Goal: Task Accomplishment & Management: Use online tool/utility

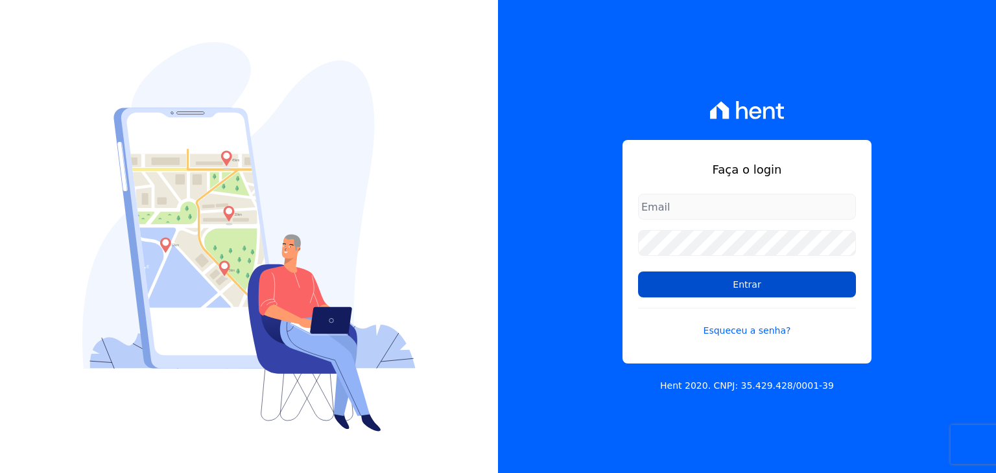
type input "[EMAIL_ADDRESS][DOMAIN_NAME]"
click at [738, 296] on input "Entrar" at bounding box center [747, 285] width 218 height 26
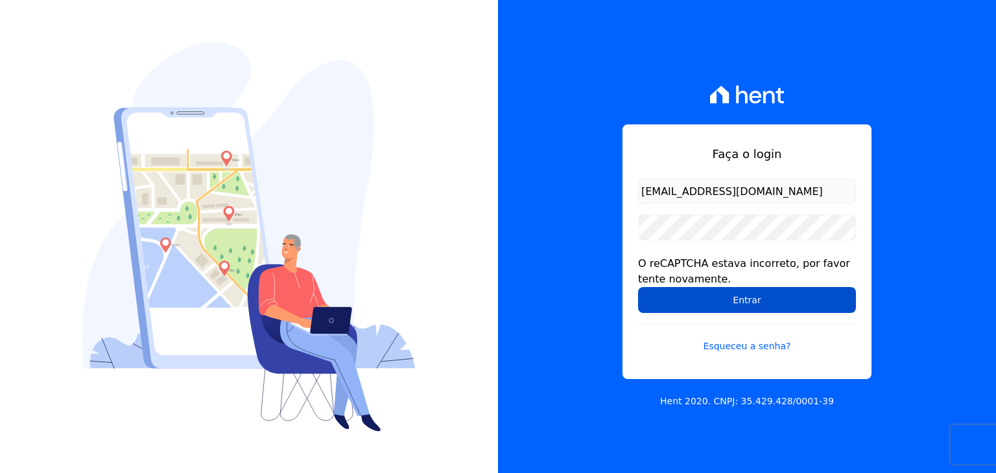
click at [665, 308] on input "Entrar" at bounding box center [747, 300] width 218 height 26
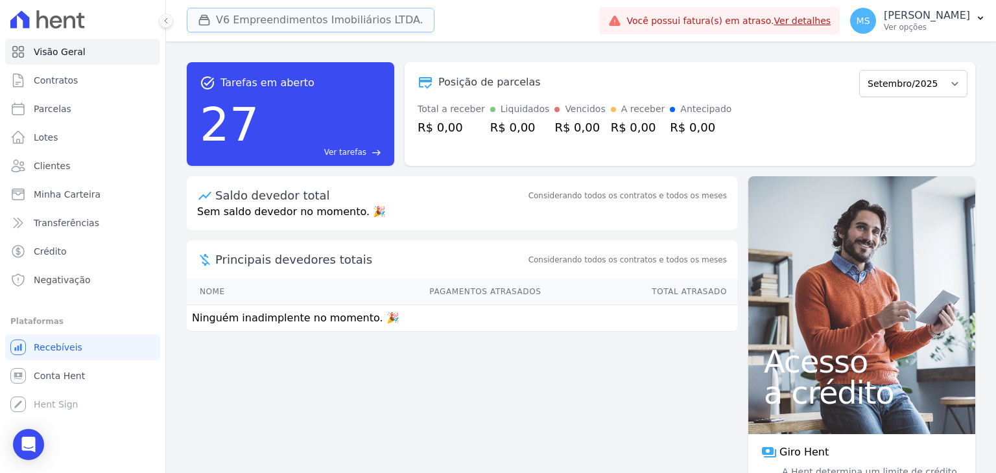
click at [242, 14] on button "V6 Empreendimentos Imobiliários LTDA." at bounding box center [311, 20] width 248 height 25
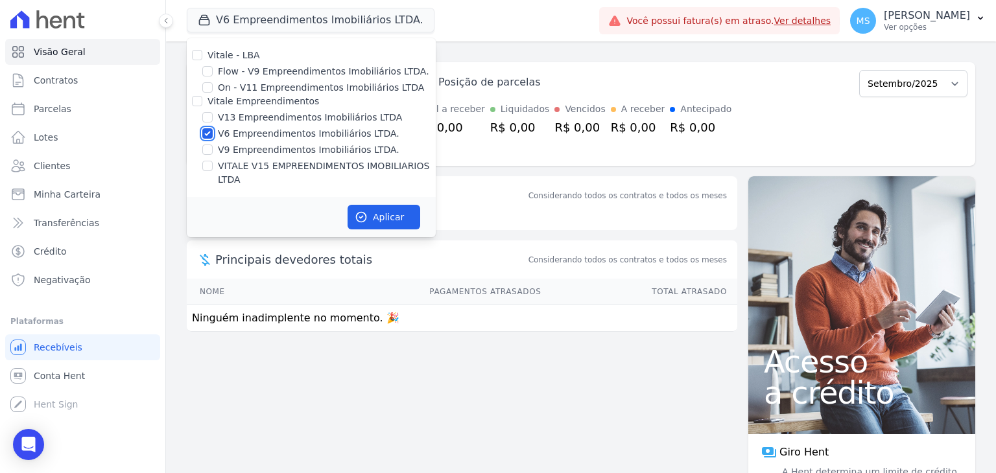
drag, startPoint x: 206, startPoint y: 136, endPoint x: 207, endPoint y: 146, distance: 10.5
click at [206, 135] on input "V6 Empreendimentos Imobiliários LTDA." at bounding box center [207, 133] width 10 height 10
checkbox input "false"
click at [211, 164] on input "VITALE V15 EMPREENDIMENTOS IMOBILIARIOS LTDA" at bounding box center [207, 166] width 10 height 10
checkbox input "true"
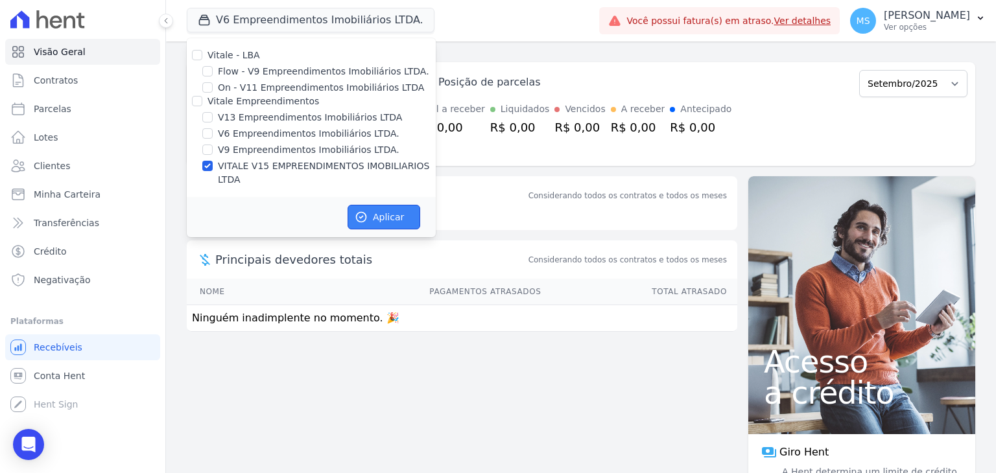
click at [371, 205] on button "Aplicar" at bounding box center [384, 217] width 73 height 25
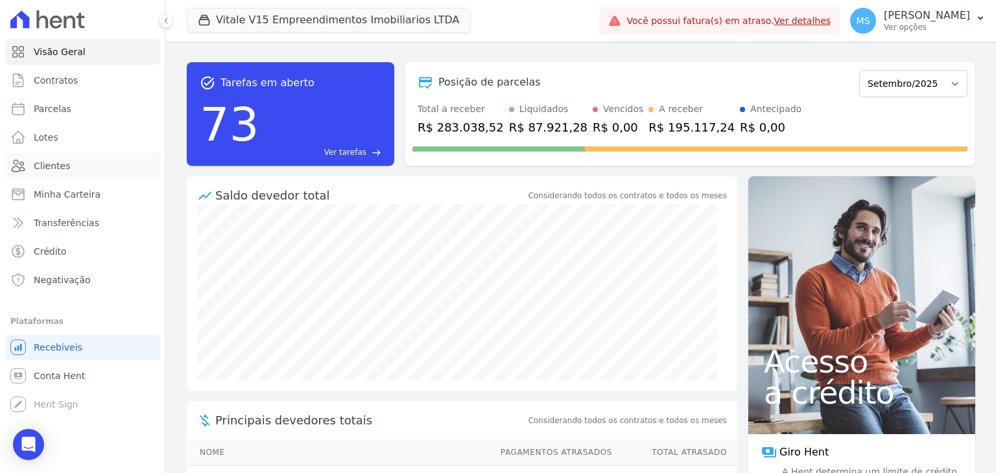
click at [36, 164] on span "Clientes" at bounding box center [52, 165] width 36 height 13
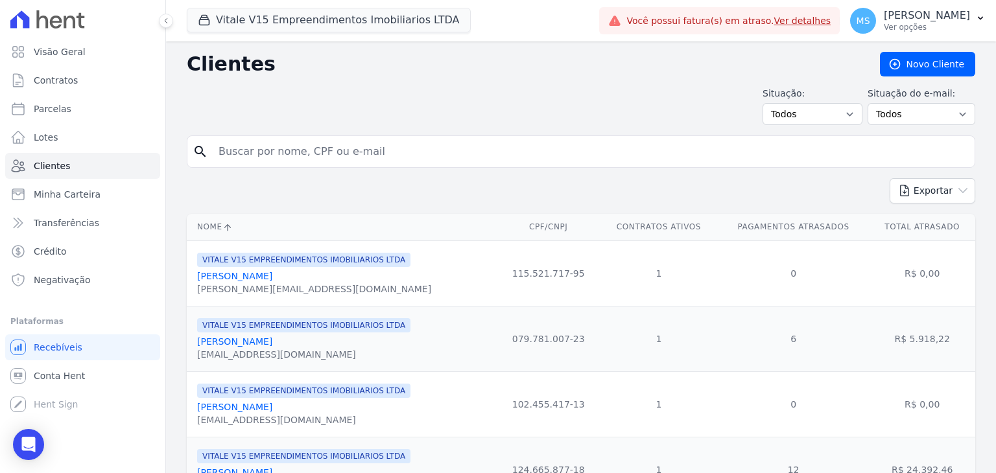
click at [259, 164] on div "search" at bounding box center [581, 152] width 788 height 32
click at [261, 156] on input "search" at bounding box center [590, 152] width 759 height 26
type input "anderson"
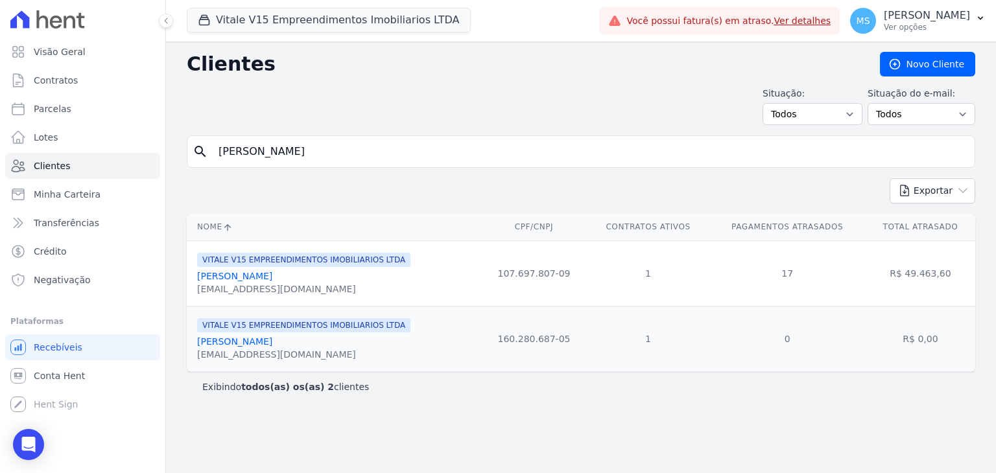
click at [272, 274] on link "Anderson Nascimento De Carvalho" at bounding box center [234, 276] width 75 height 10
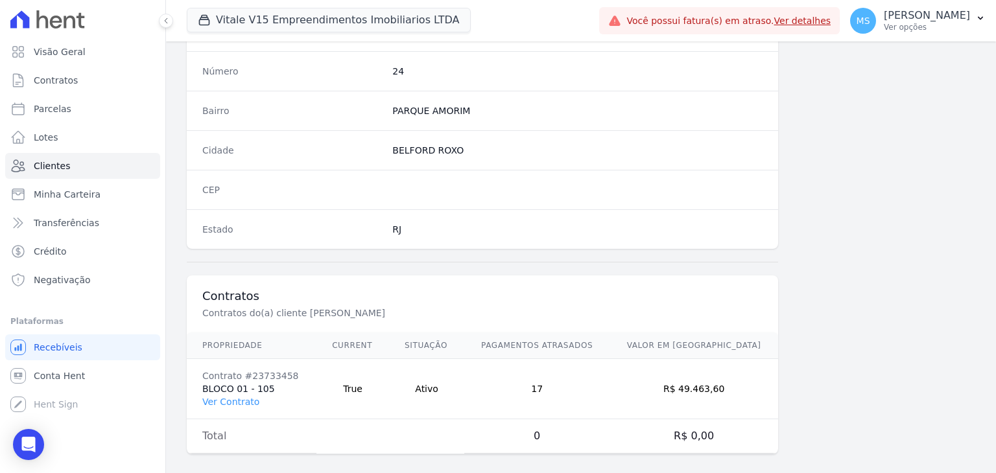
scroll to position [736, 0]
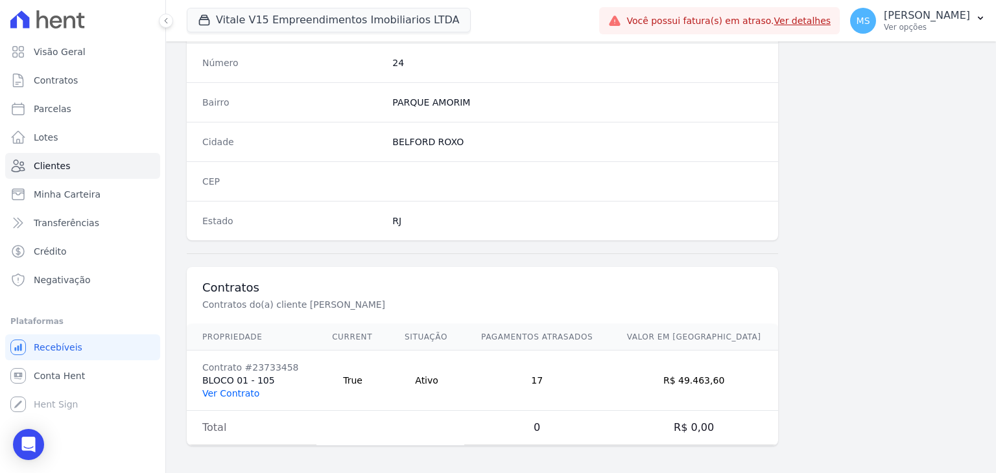
click at [235, 388] on link "Ver Contrato" at bounding box center [230, 393] width 57 height 10
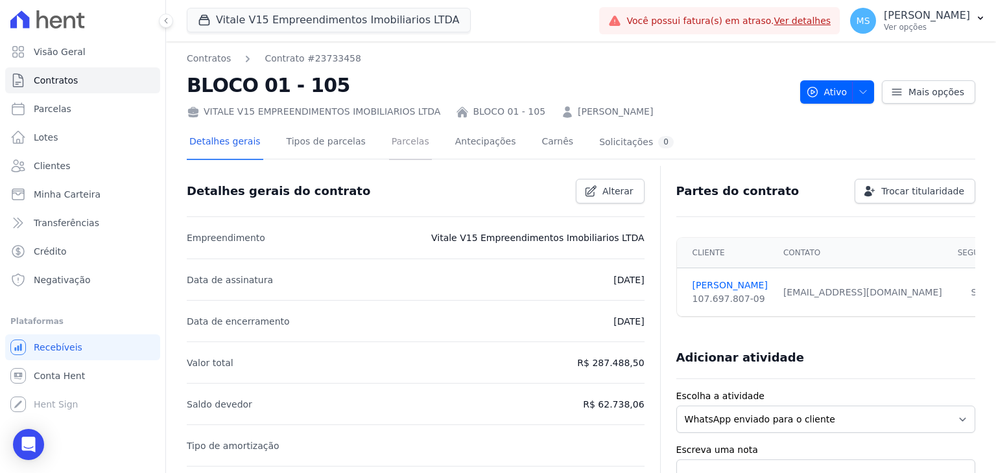
click at [410, 141] on link "Parcelas" at bounding box center [410, 143] width 43 height 34
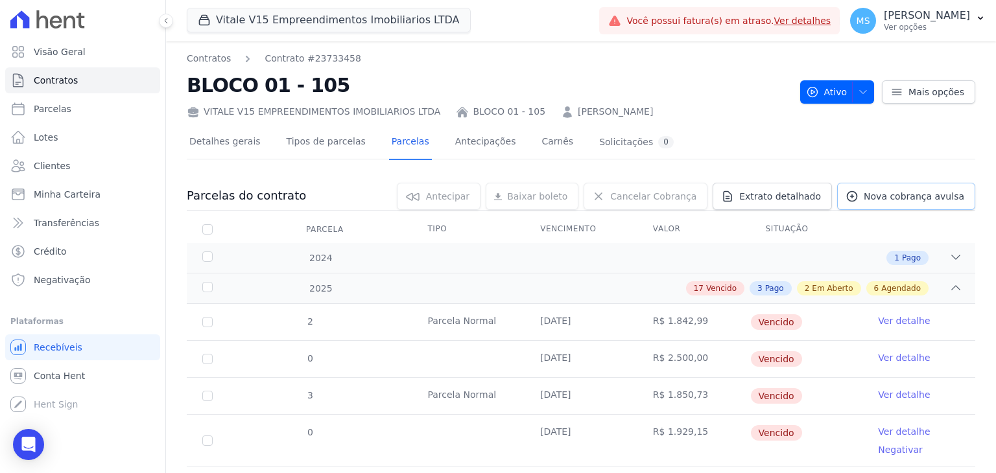
click at [906, 198] on span "Nova cobrança avulsa" at bounding box center [914, 196] width 100 height 13
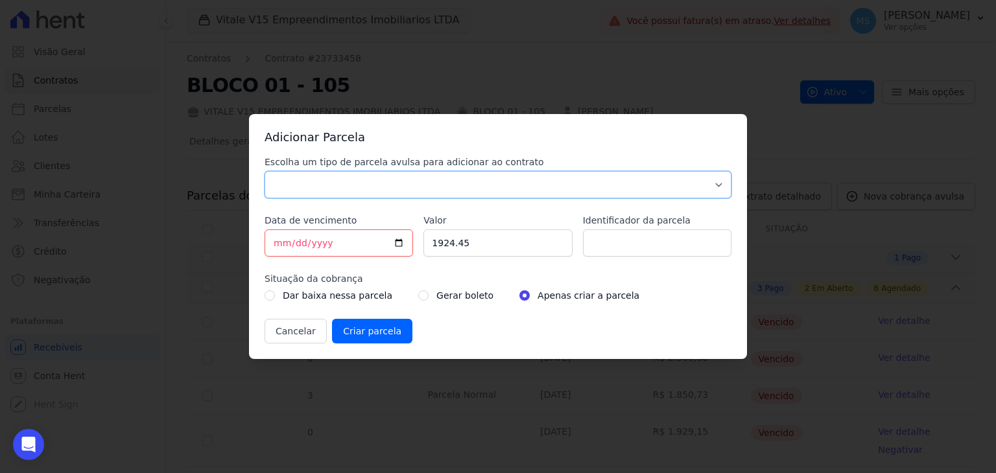
click at [311, 187] on select "Parcela Normal Sinal Caução Intercalada Chaves Pré Chaves Pós Chaves Taxas Quit…" at bounding box center [498, 184] width 467 height 27
select select "others"
click at [265, 171] on select "Parcela Normal Sinal Caução Intercalada Chaves Pré Chaves Pós Chaves Taxas Quit…" at bounding box center [498, 184] width 467 height 27
click at [277, 246] on input "2025-09-10" at bounding box center [339, 243] width 148 height 27
type input "2025-09-12"
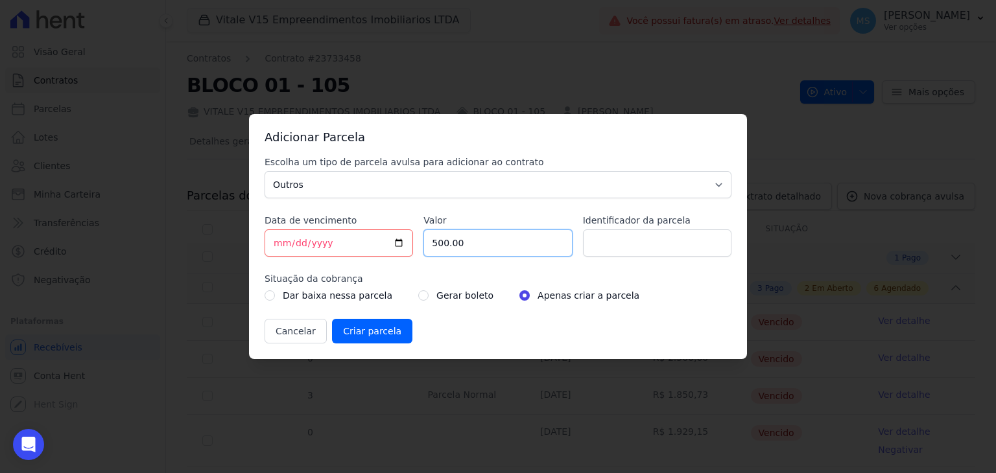
type input "500.00"
type input "BOLETO AVULSO - ACORDO"
click at [403, 298] on div "Dar baixa nessa parcela Gerar boleto Apenas criar a parcela" at bounding box center [498, 296] width 467 height 16
click at [418, 298] on input "radio" at bounding box center [423, 295] width 10 height 10
radio input "true"
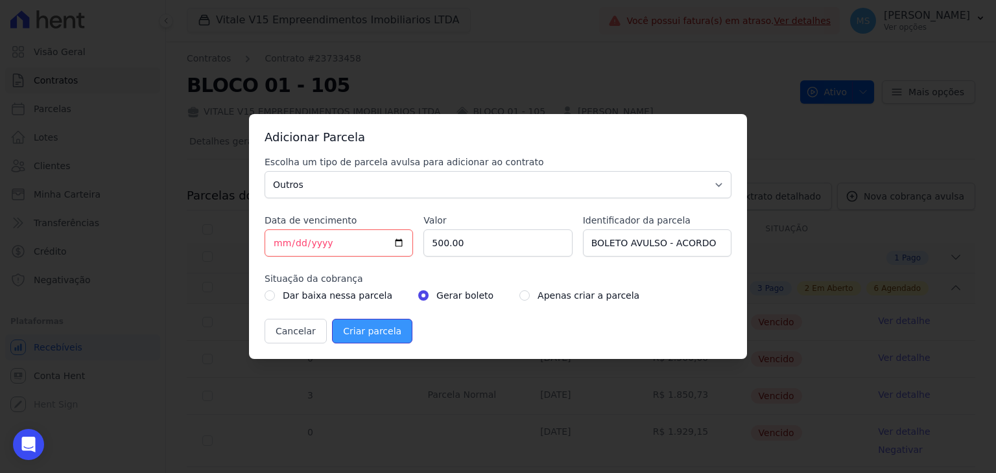
click at [375, 325] on input "Criar parcela" at bounding box center [372, 331] width 80 height 25
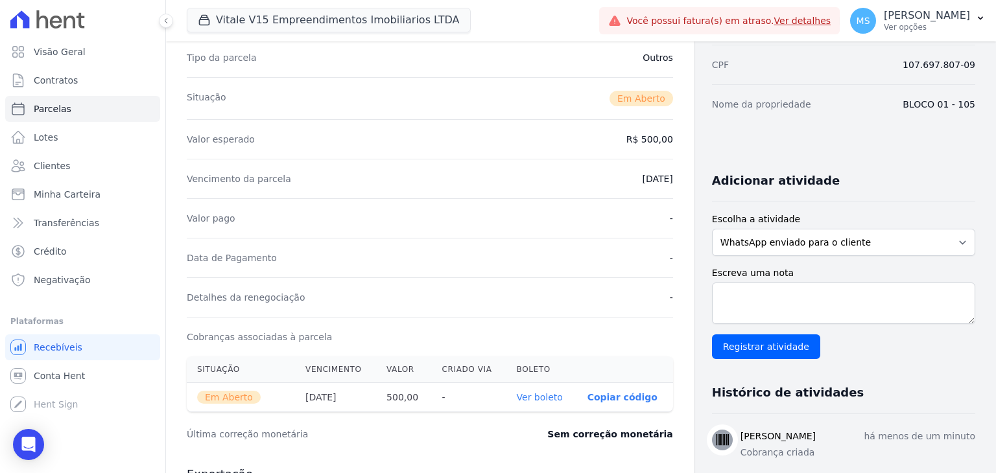
scroll to position [324, 0]
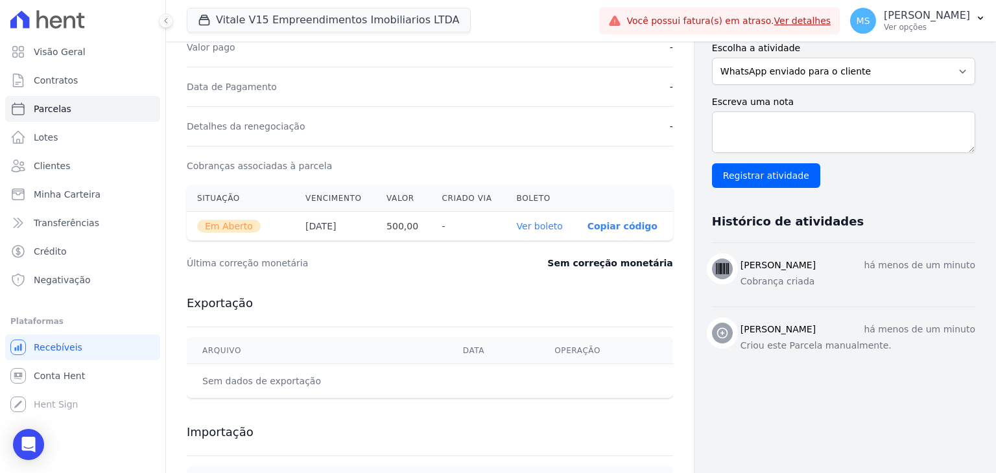
click at [539, 226] on link "Ver boleto" at bounding box center [540, 226] width 46 height 10
click at [40, 161] on span "Clientes" at bounding box center [52, 165] width 36 height 13
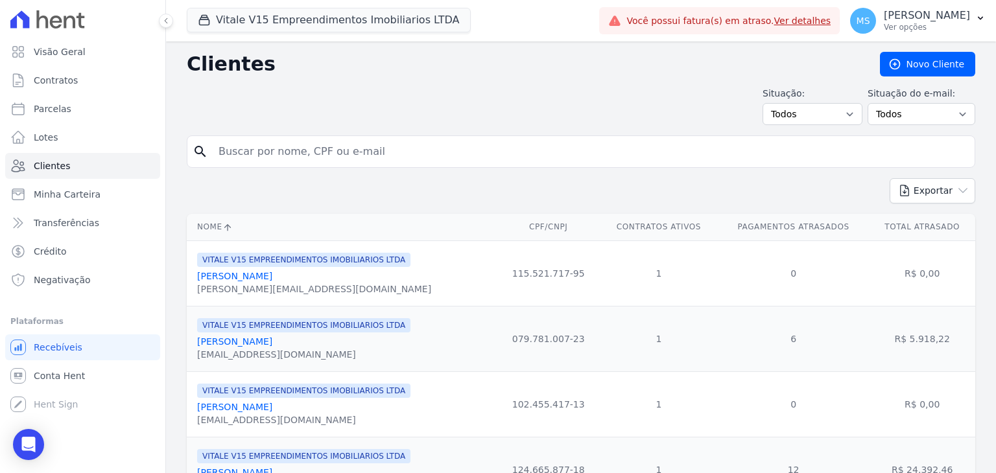
click at [268, 154] on input "search" at bounding box center [590, 152] width 759 height 26
type input "SYMONE"
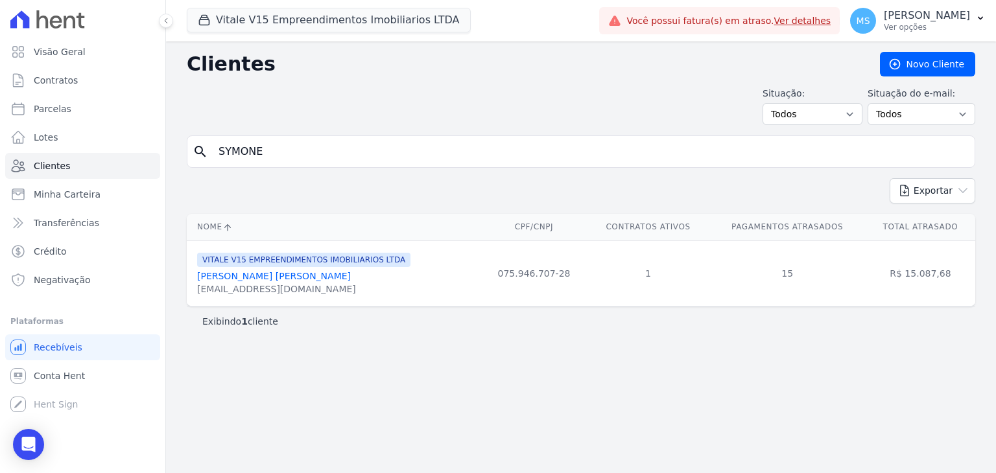
click at [296, 274] on link "Symone Da Silva Vitor Netto" at bounding box center [274, 276] width 154 height 10
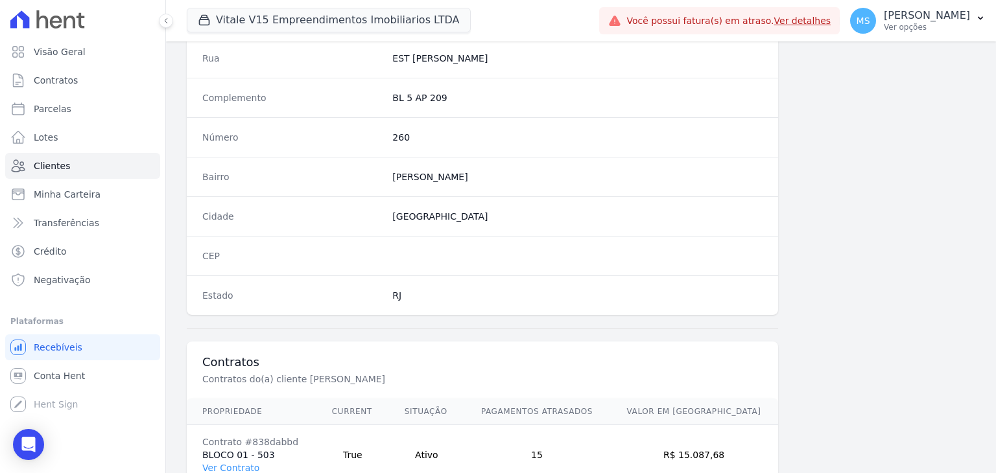
scroll to position [713, 0]
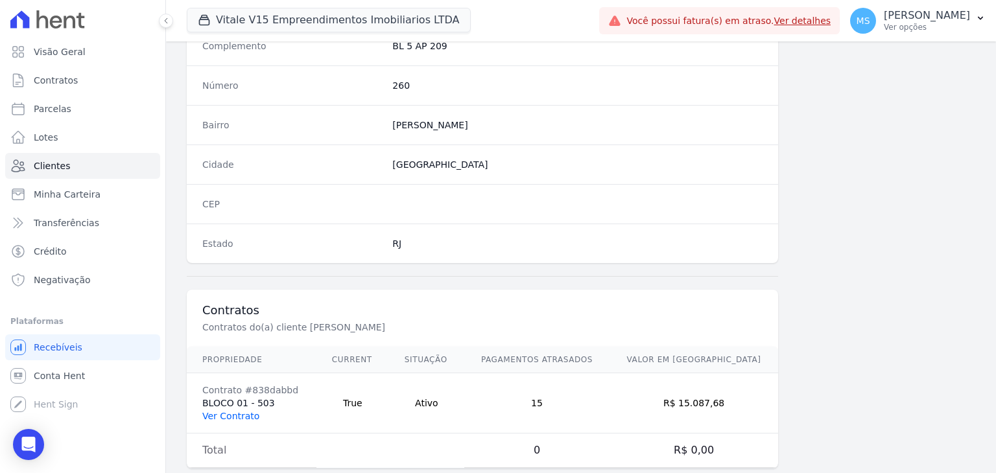
click at [240, 416] on link "Ver Contrato" at bounding box center [230, 416] width 57 height 10
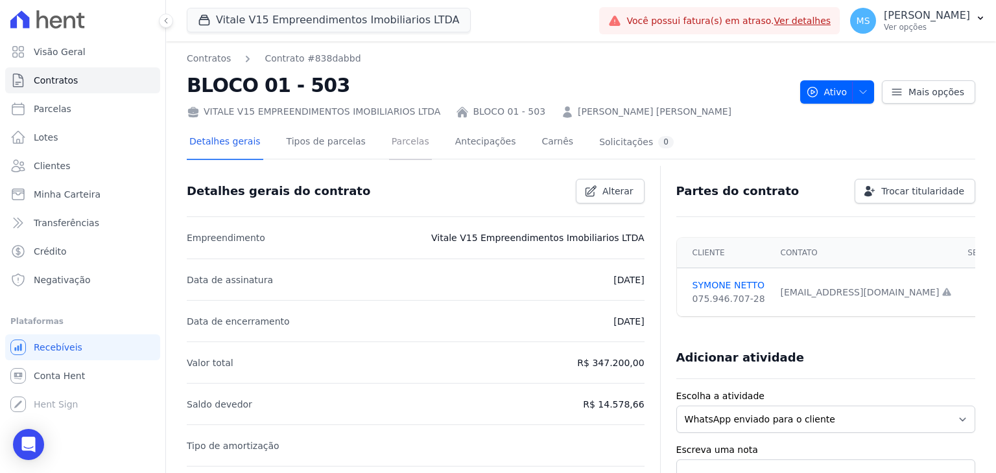
click at [397, 156] on link "Parcelas" at bounding box center [410, 143] width 43 height 34
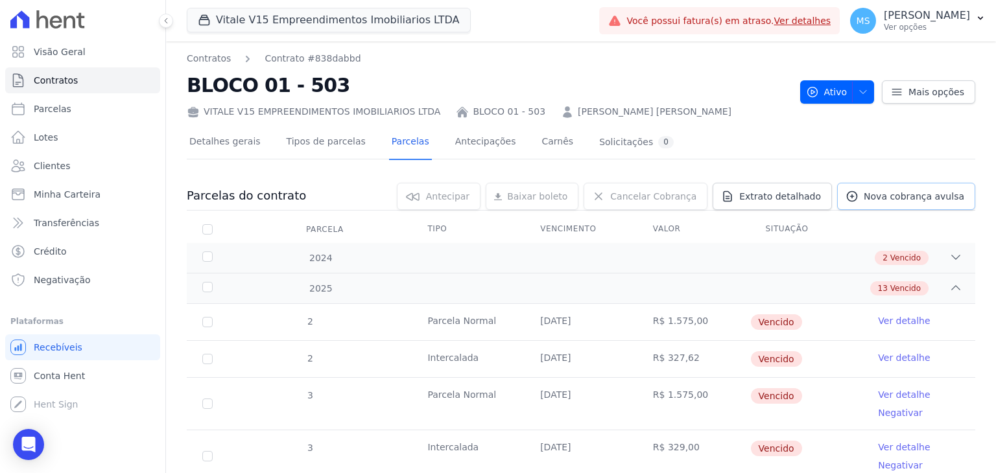
click at [869, 200] on span "Nova cobrança avulsa" at bounding box center [914, 196] width 100 height 13
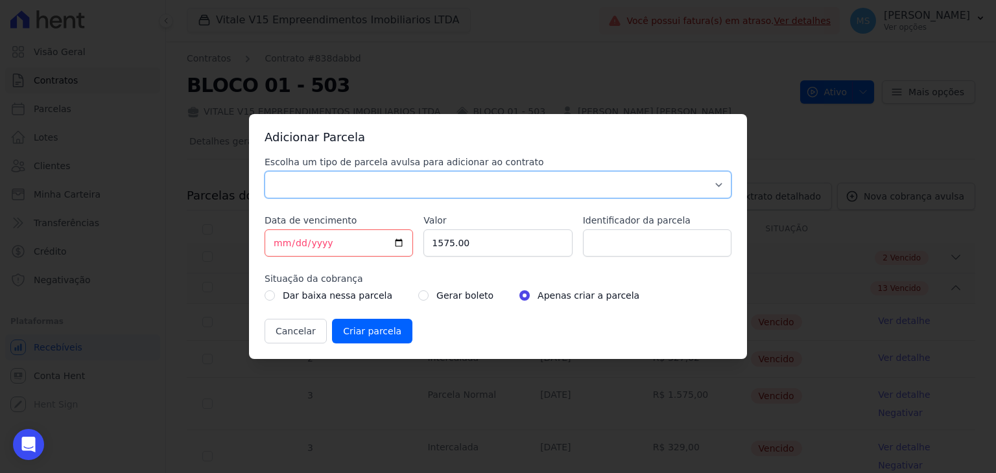
click at [300, 182] on select "Parcela Normal Sinal Caução Intercalada Chaves Pré Chaves Pós Chaves Taxas Quit…" at bounding box center [498, 184] width 467 height 27
select select "others"
click at [265, 171] on select "Parcela Normal Sinal Caução Intercalada Chaves Pré Chaves Pós Chaves Taxas Quit…" at bounding box center [498, 184] width 467 height 27
click at [275, 244] on input "2025-09-10" at bounding box center [339, 243] width 148 height 27
type input "2025-09-12"
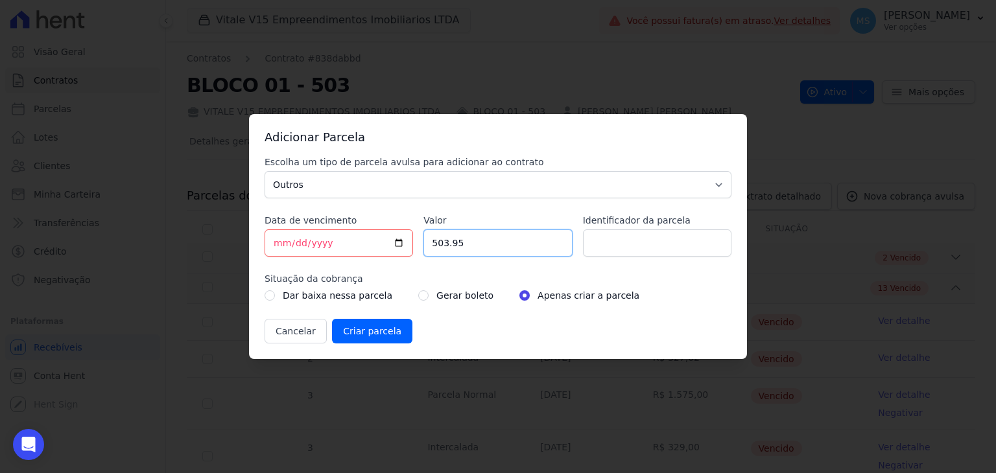
type input "503.95"
type input "BOLETO AVULSO - ACORDO"
click at [418, 296] on input "radio" at bounding box center [423, 295] width 10 height 10
radio input "true"
click at [366, 329] on input "Criar parcela" at bounding box center [372, 331] width 80 height 25
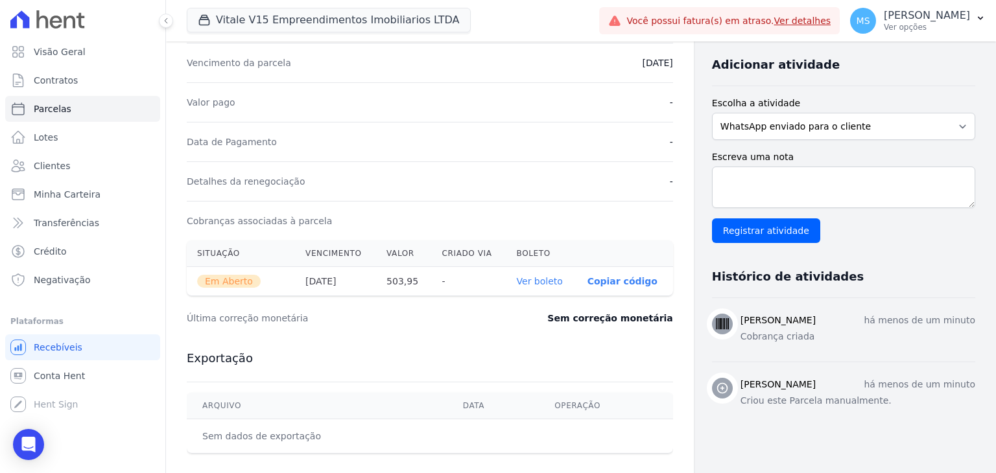
scroll to position [324, 0]
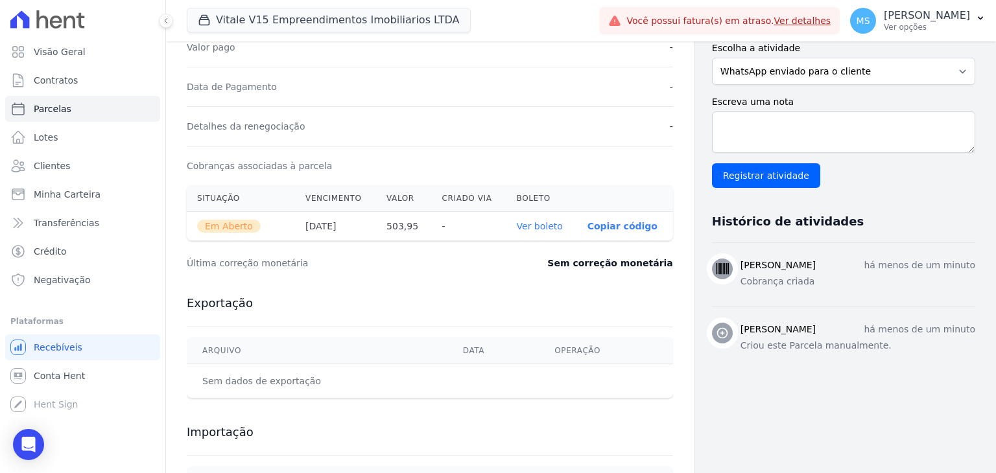
click at [542, 224] on link "Ver boleto" at bounding box center [540, 226] width 46 height 10
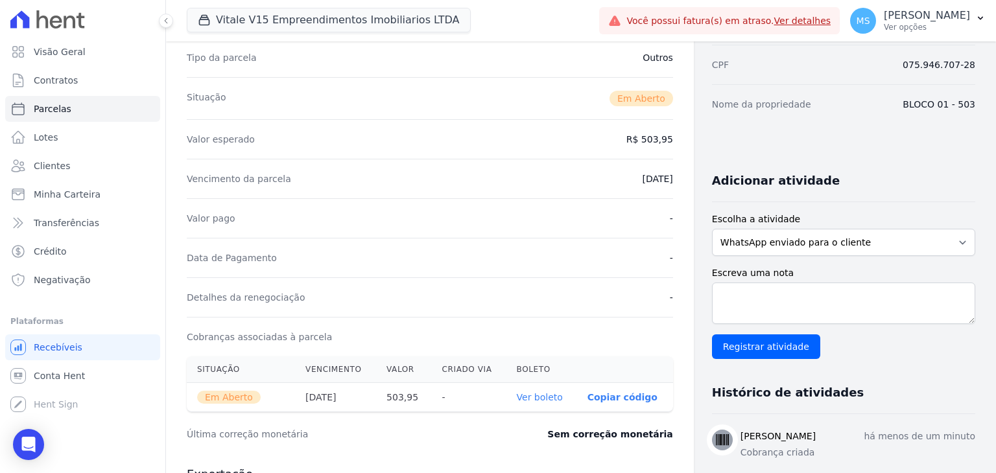
scroll to position [0, 0]
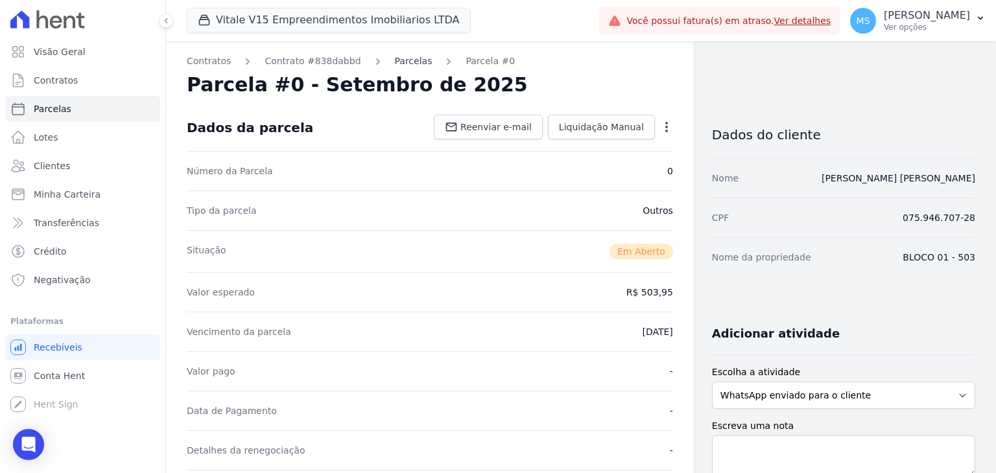
click at [395, 61] on link "Parcelas" at bounding box center [414, 61] width 38 height 14
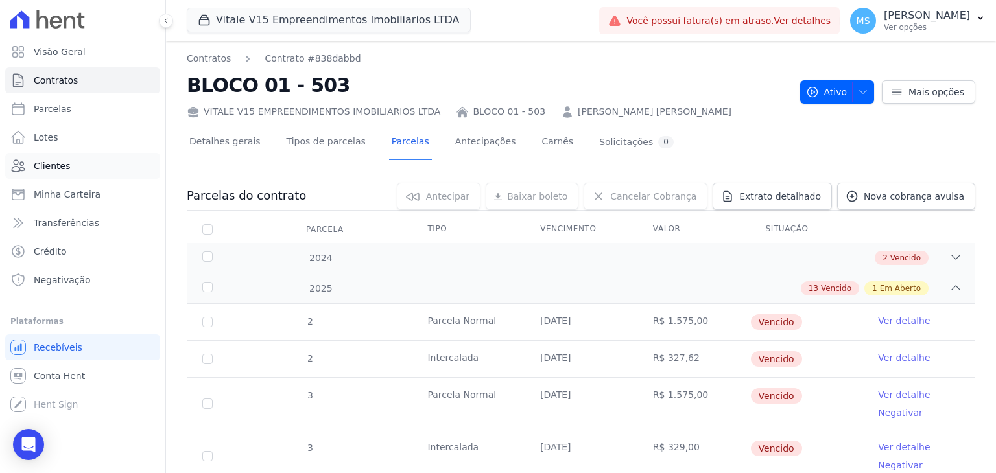
click at [50, 169] on span "Clientes" at bounding box center [52, 165] width 36 height 13
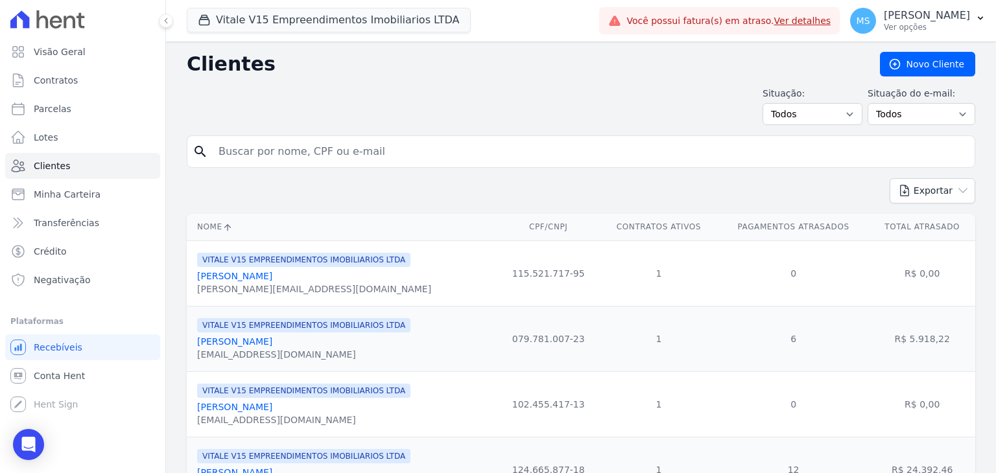
click at [213, 156] on input "search" at bounding box center [590, 152] width 759 height 26
type input "FERNANDA ALVES"
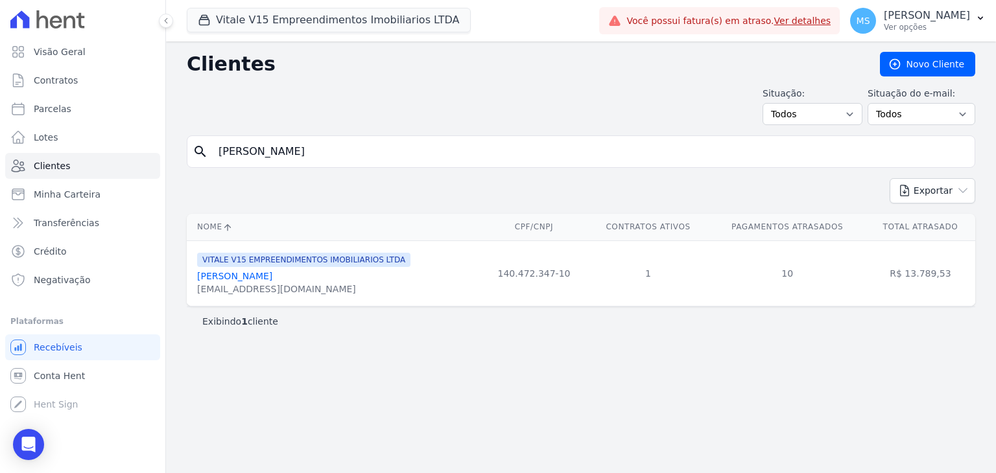
click at [272, 276] on link "Fernanda Alves De Carvalho Lima" at bounding box center [234, 276] width 75 height 10
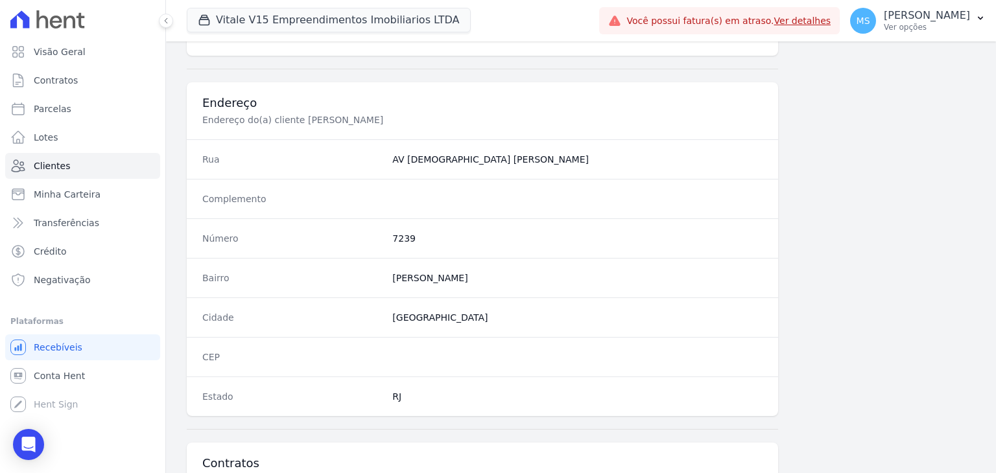
scroll to position [713, 0]
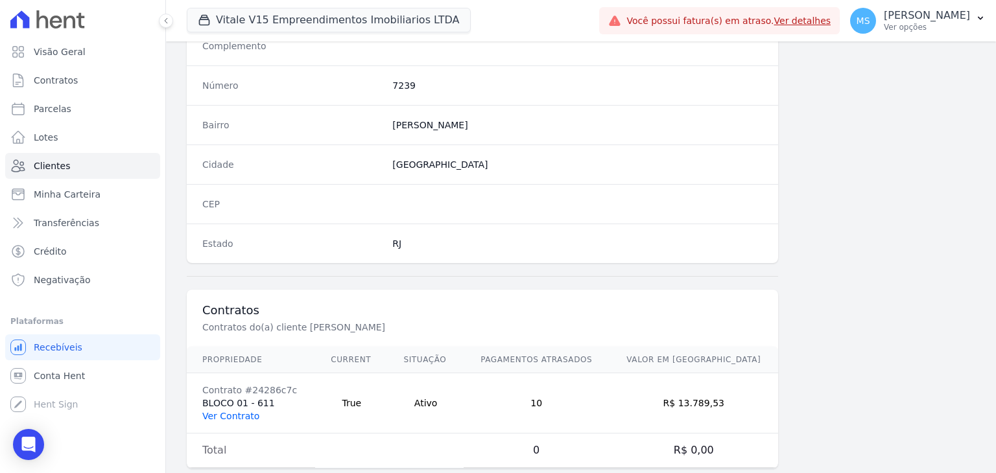
click at [244, 411] on link "Ver Contrato" at bounding box center [230, 416] width 57 height 10
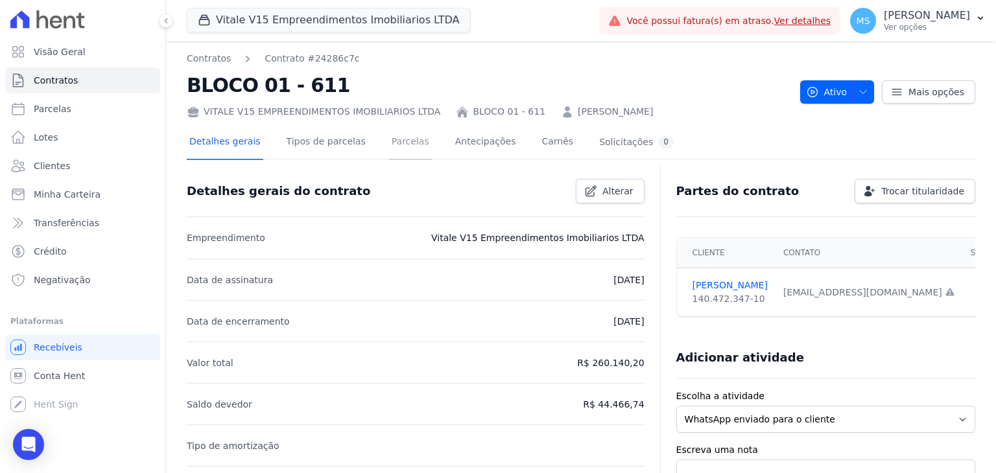
click at [400, 141] on link "Parcelas" at bounding box center [410, 143] width 43 height 34
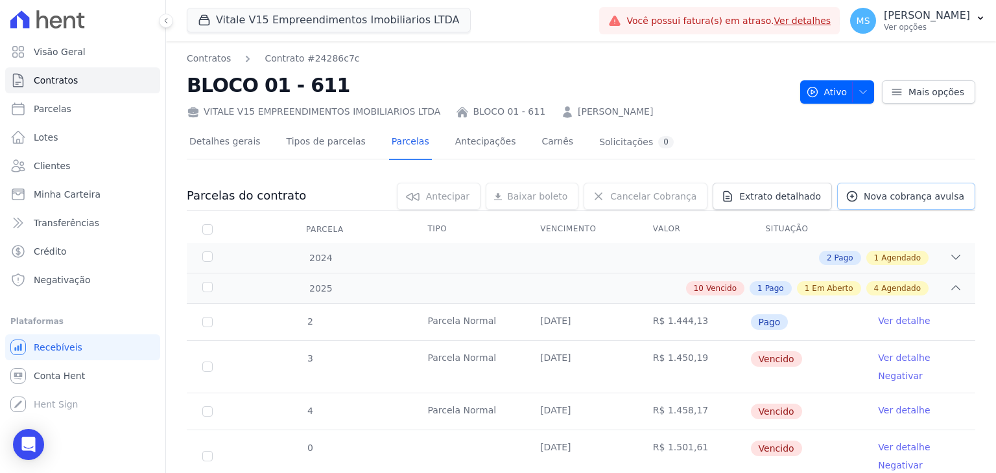
click at [877, 196] on span "Nova cobrança avulsa" at bounding box center [914, 196] width 100 height 13
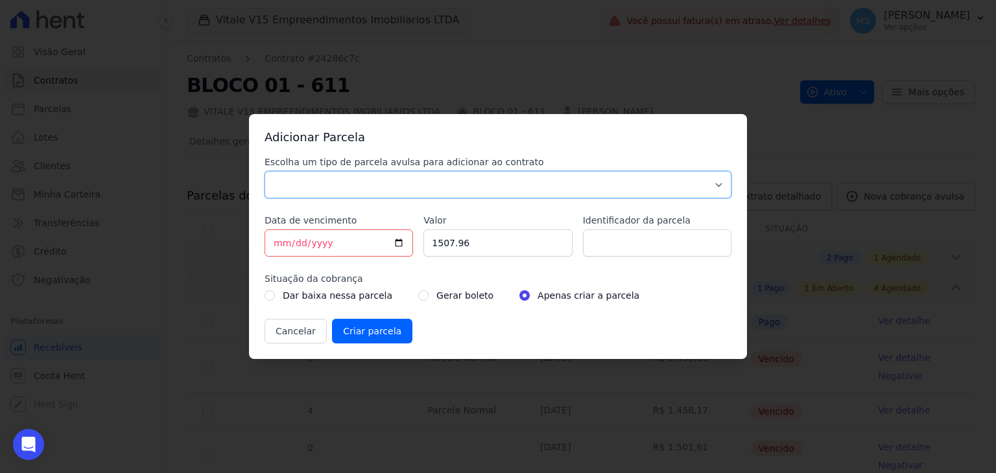
click at [293, 175] on select "Parcela Normal Sinal Caução Intercalada Chaves Pré Chaves Pós Chaves Taxas Quit…" at bounding box center [498, 184] width 467 height 27
select select "others"
click at [265, 171] on select "Parcela Normal Sinal Caução Intercalada Chaves Pré Chaves Pós Chaves Taxas Quit…" at bounding box center [498, 184] width 467 height 27
click at [270, 242] on input "2025-09-10" at bounding box center [339, 243] width 148 height 27
type input "2025-09-12"
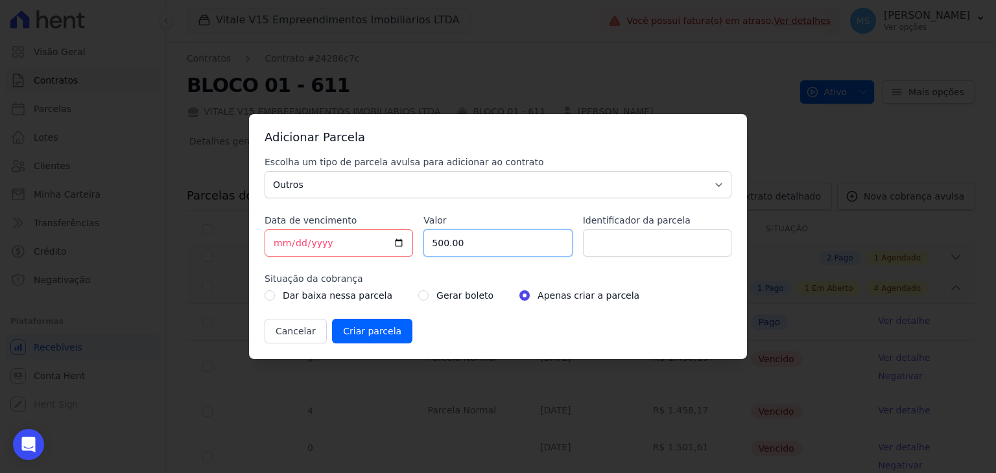
type input "500.00"
type input "BOLETO AVULSO - ACORDO"
click at [418, 294] on input "radio" at bounding box center [423, 295] width 10 height 10
radio input "true"
click at [386, 327] on input "Criar parcela" at bounding box center [372, 331] width 80 height 25
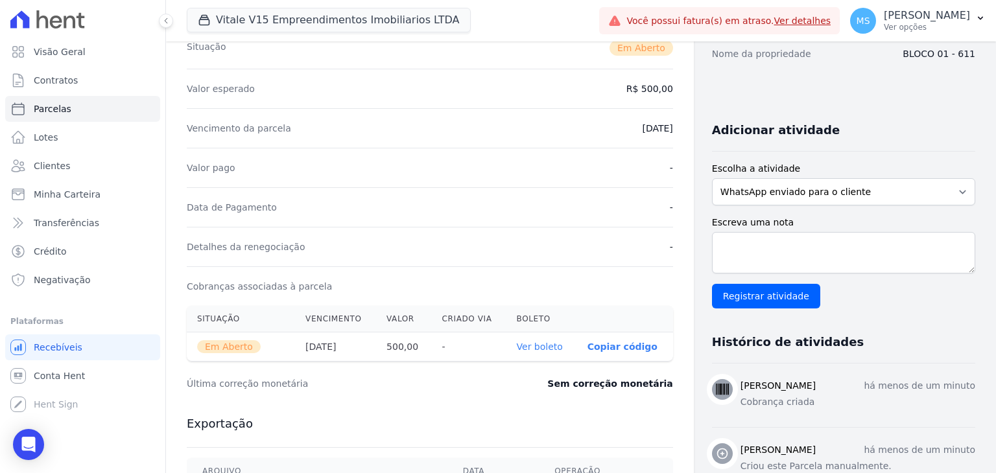
scroll to position [259, 0]
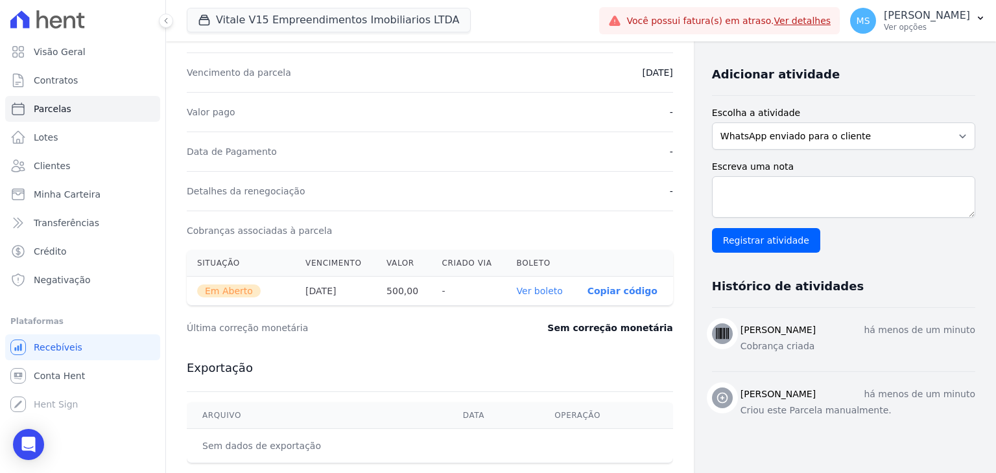
click at [546, 289] on link "Ver boleto" at bounding box center [540, 291] width 46 height 10
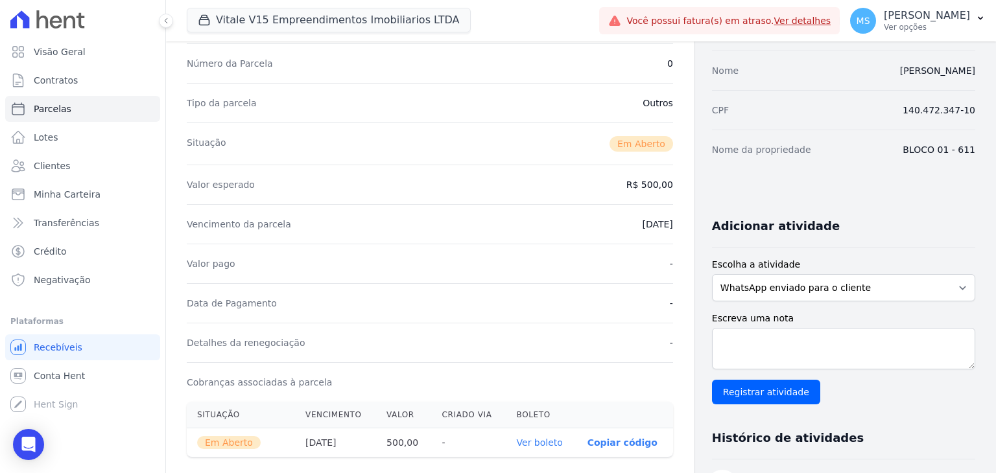
scroll to position [0, 0]
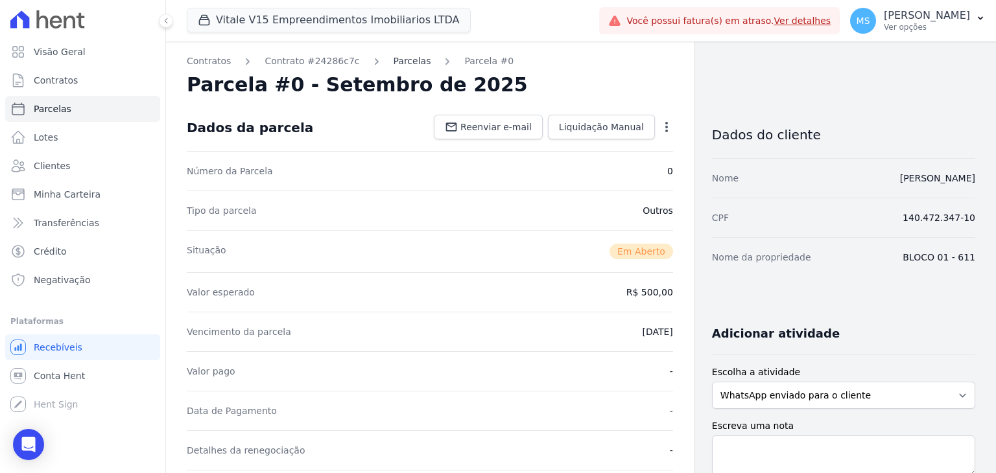
click at [397, 61] on link "Parcelas" at bounding box center [413, 61] width 38 height 14
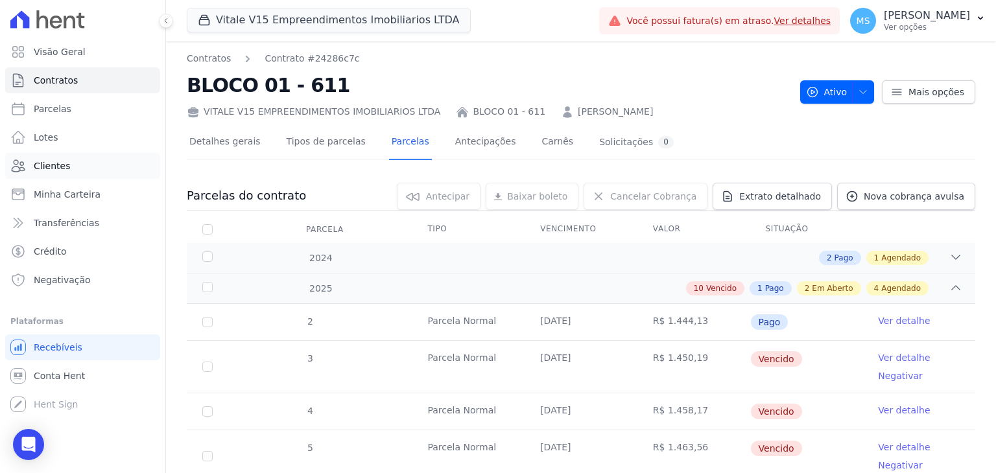
click at [50, 171] on span "Clientes" at bounding box center [52, 165] width 36 height 13
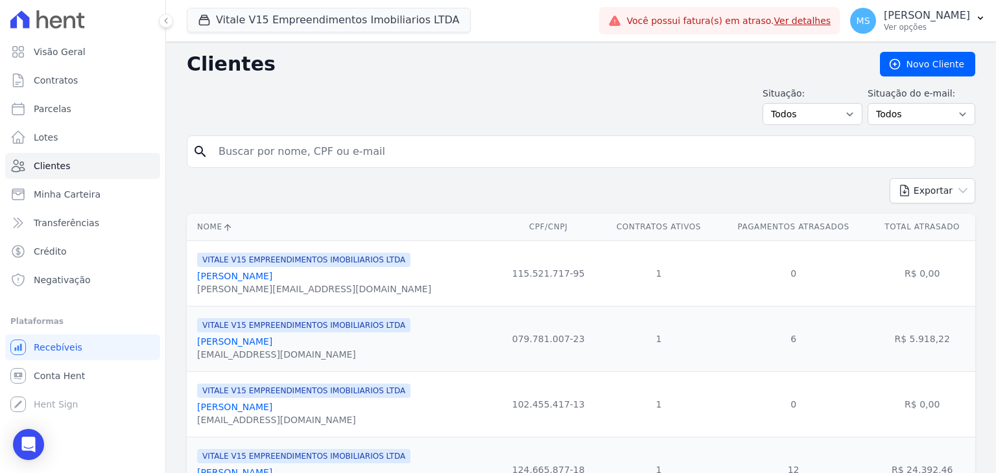
click at [253, 144] on input "search" at bounding box center [590, 152] width 759 height 26
type input "george damião"
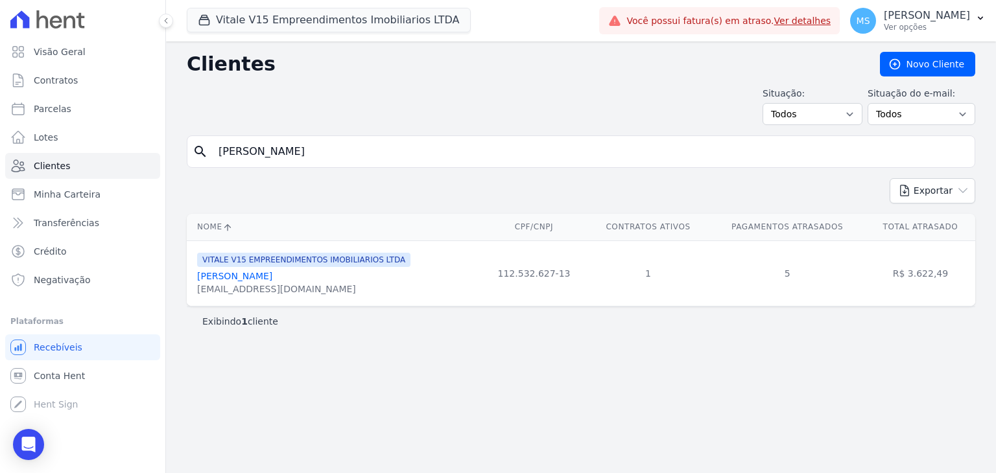
click at [272, 273] on link "George Damiao Martins Da Silva" at bounding box center [234, 276] width 75 height 10
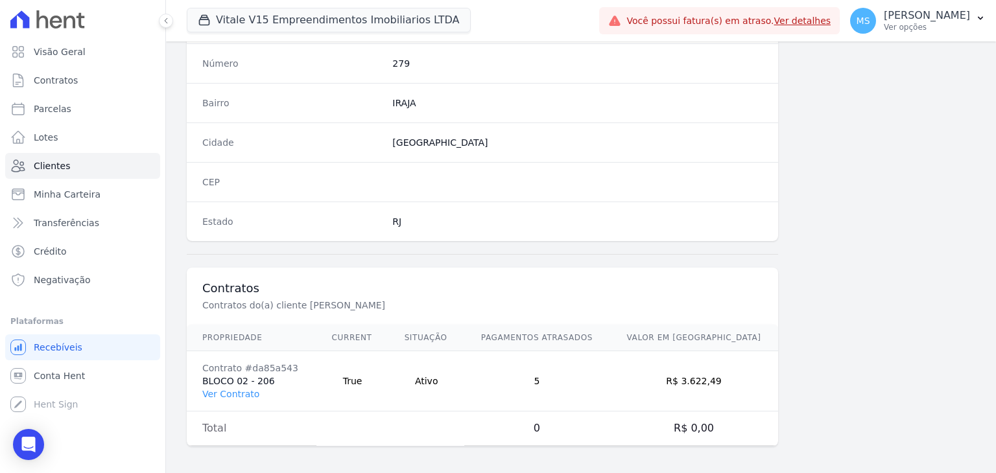
scroll to position [736, 0]
click at [225, 390] on link "Ver Contrato" at bounding box center [230, 393] width 57 height 10
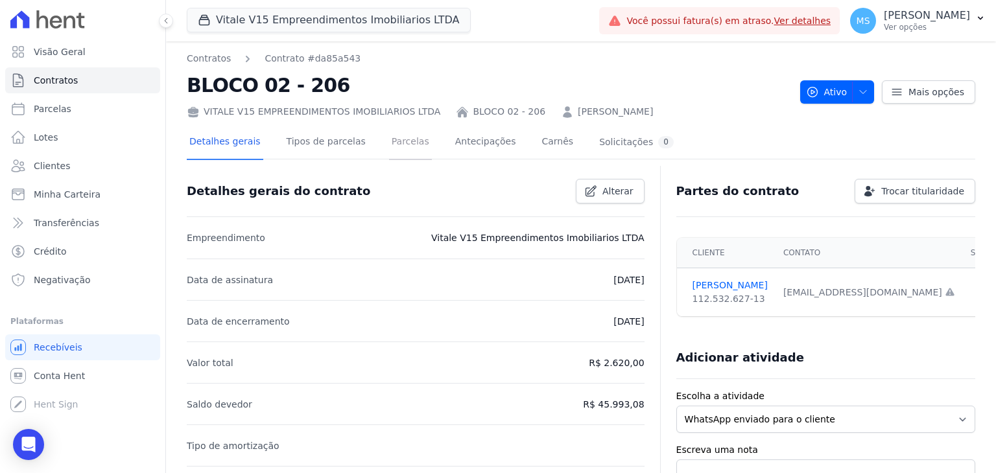
click at [402, 150] on link "Parcelas" at bounding box center [410, 143] width 43 height 34
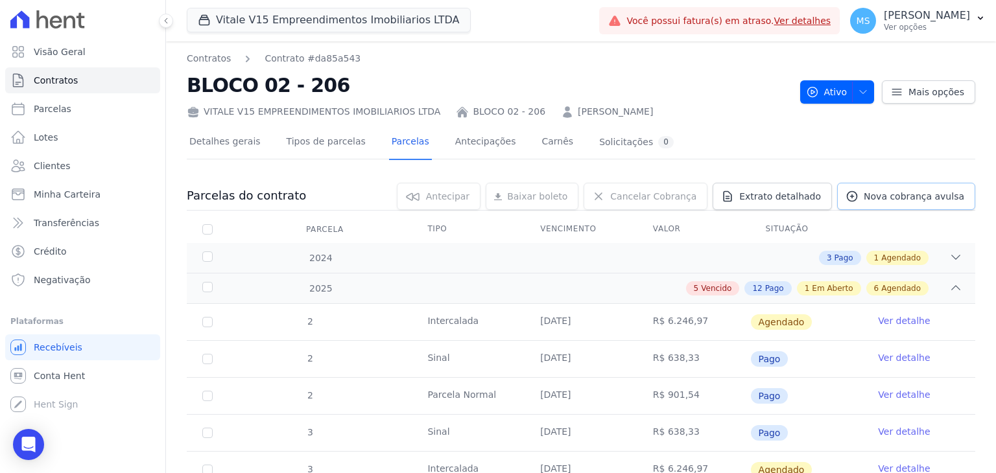
click at [890, 196] on span "Nova cobrança avulsa" at bounding box center [914, 196] width 100 height 13
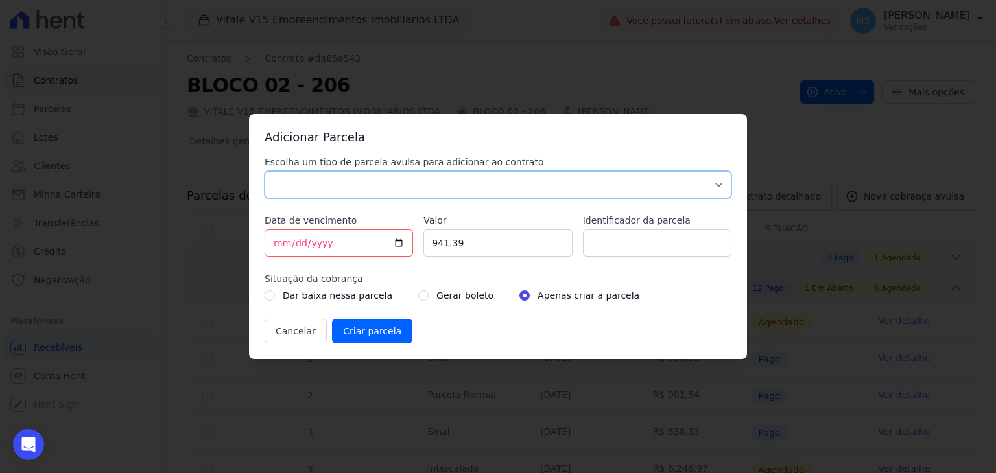
click at [290, 195] on select "Parcela Normal Sinal Caução Intercalada Chaves Pré Chaves Pós Chaves Taxas Quit…" at bounding box center [498, 184] width 467 height 27
select select "others"
click at [265, 171] on select "Parcela Normal Sinal Caução Intercalada Chaves Pré Chaves Pós Chaves Taxas Quit…" at bounding box center [498, 184] width 467 height 27
click at [282, 244] on input "2025-09-10" at bounding box center [339, 243] width 148 height 27
type input "2025-09-12"
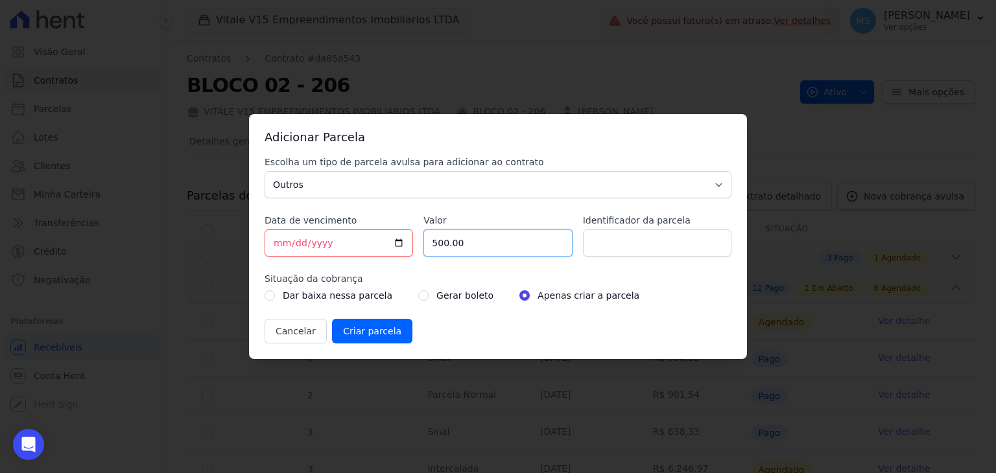
type input "500.00"
type input "b"
type input "BOLETO AVULSO - ACORDO"
click at [418, 297] on input "radio" at bounding box center [423, 295] width 10 height 10
radio input "true"
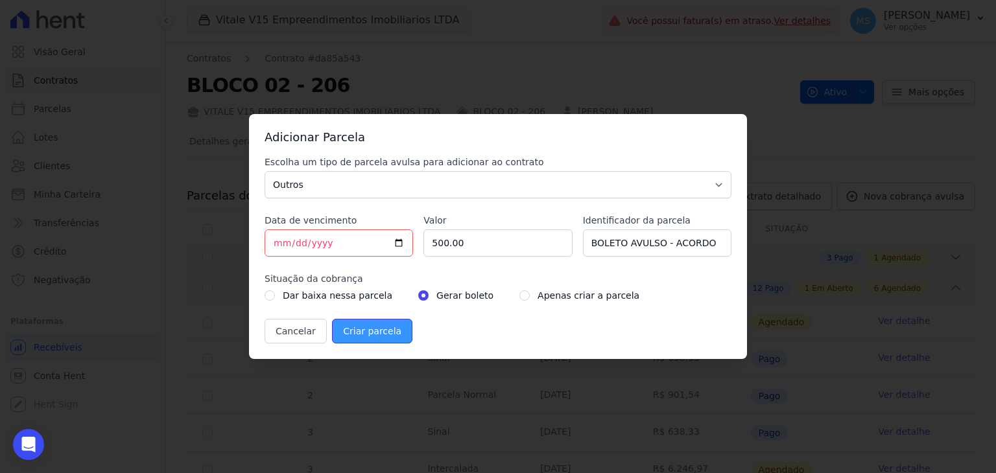
click at [388, 327] on input "Criar parcela" at bounding box center [372, 331] width 80 height 25
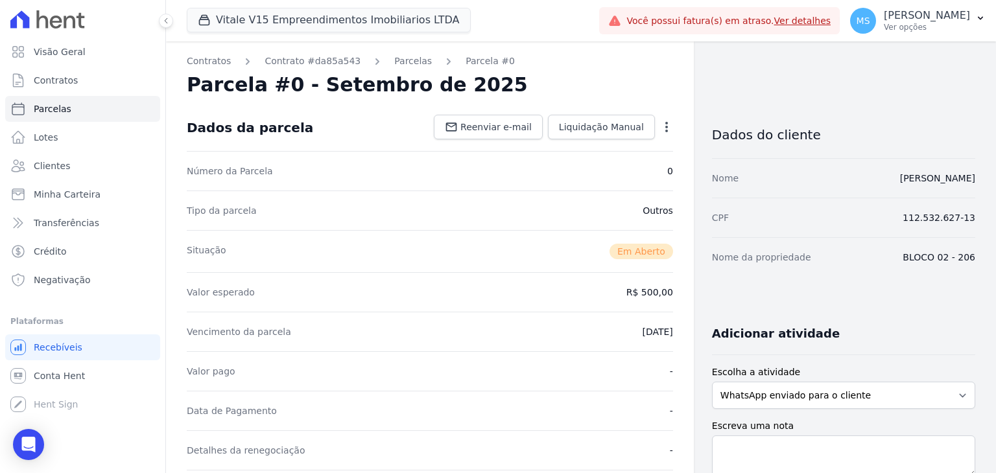
scroll to position [259, 0]
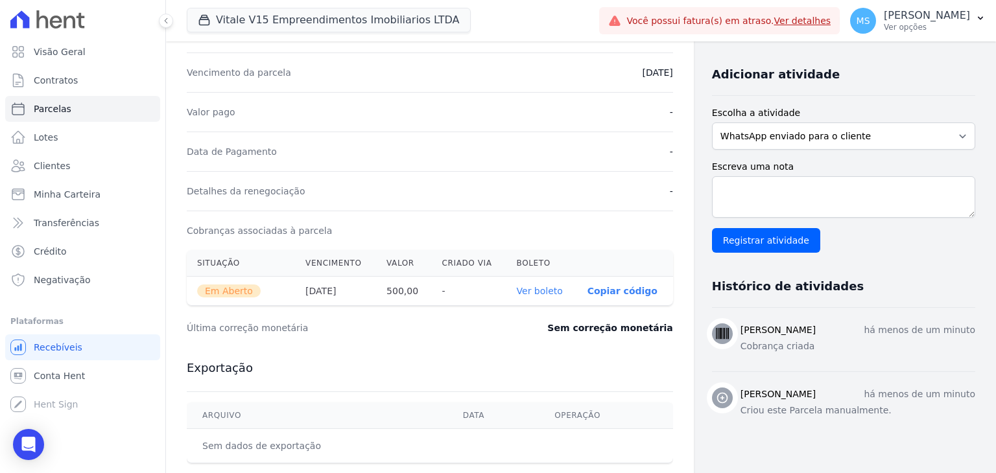
click at [546, 290] on link "Ver boleto" at bounding box center [540, 291] width 46 height 10
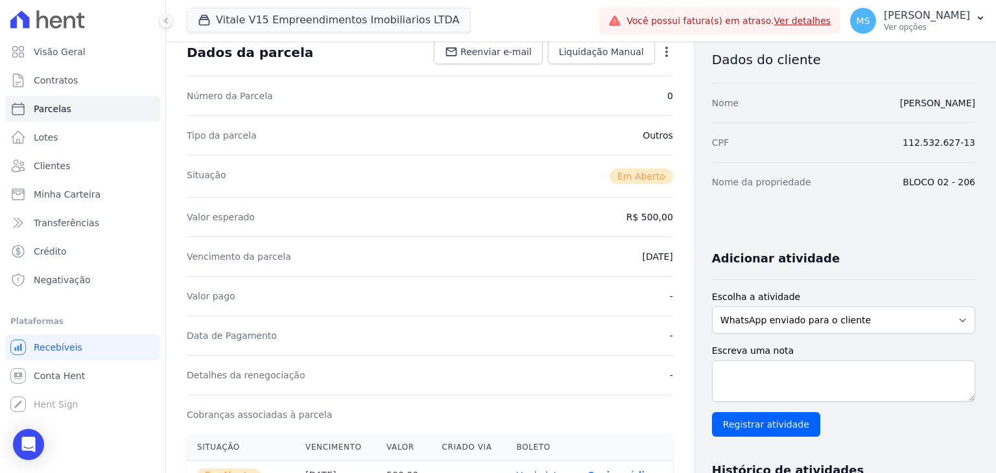
scroll to position [0, 0]
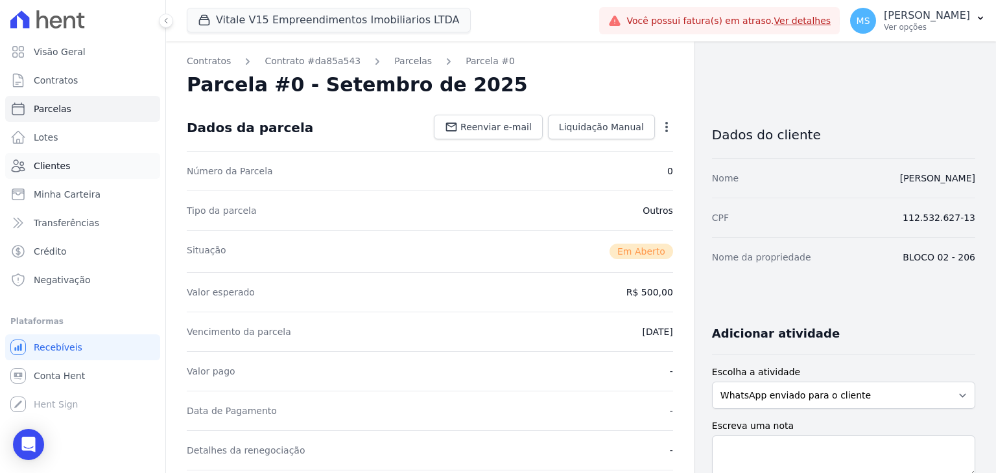
click at [52, 163] on span "Clientes" at bounding box center [52, 165] width 36 height 13
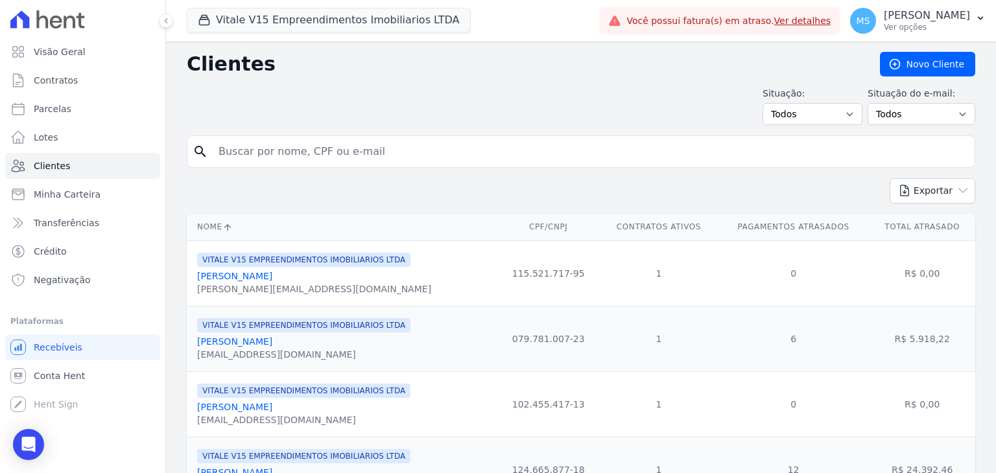
click at [246, 152] on input "search" at bounding box center [590, 152] width 759 height 26
type input "ALAN"
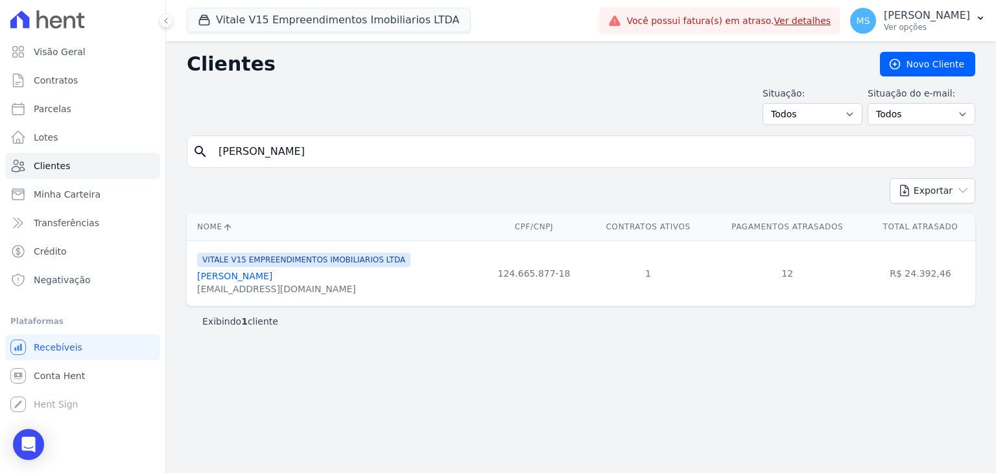
click at [272, 274] on link "Alan Valerio Fontes Balbino Teixeira" at bounding box center [234, 276] width 75 height 10
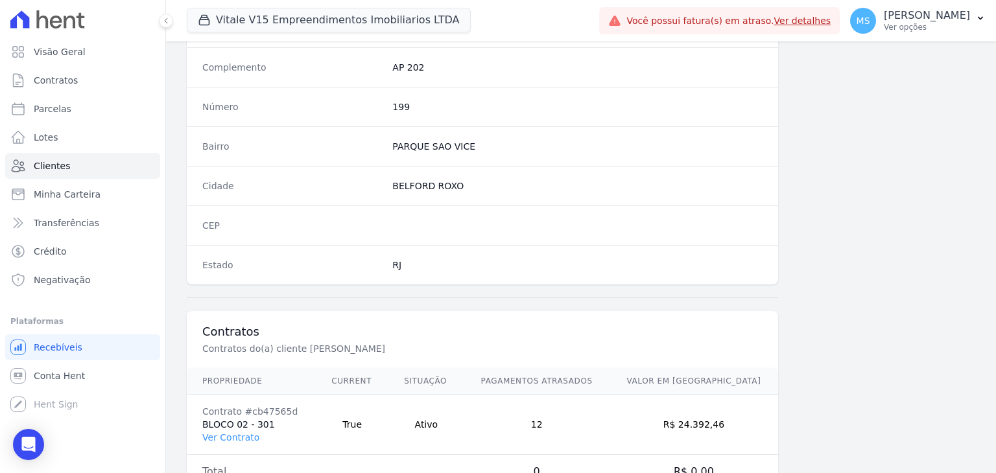
scroll to position [736, 0]
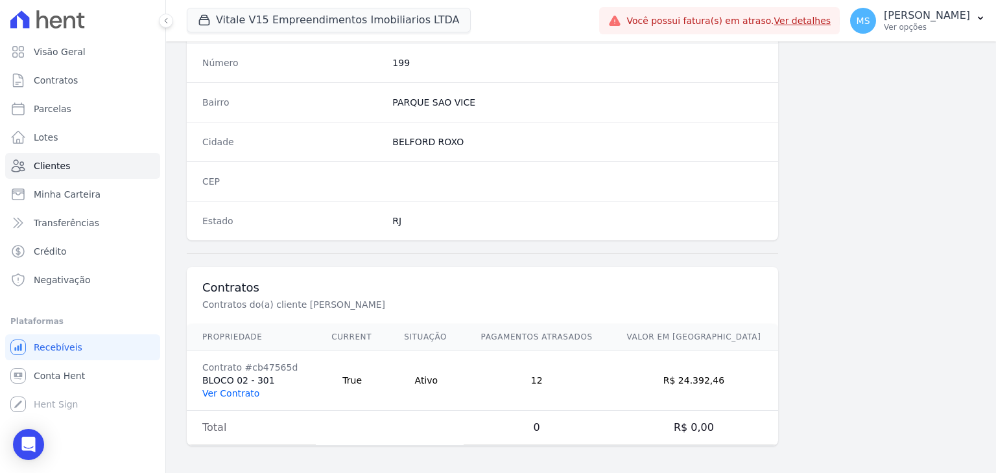
click at [231, 388] on link "Ver Contrato" at bounding box center [230, 393] width 57 height 10
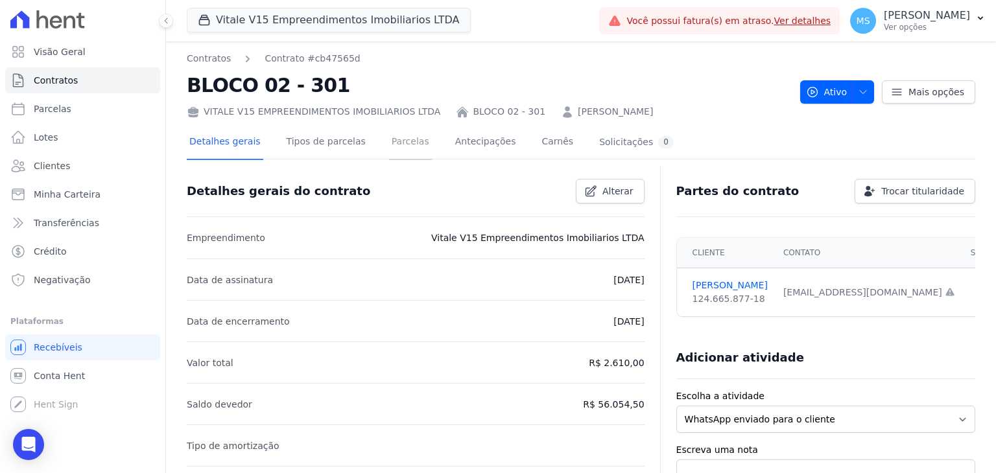
click at [389, 140] on link "Parcelas" at bounding box center [410, 143] width 43 height 34
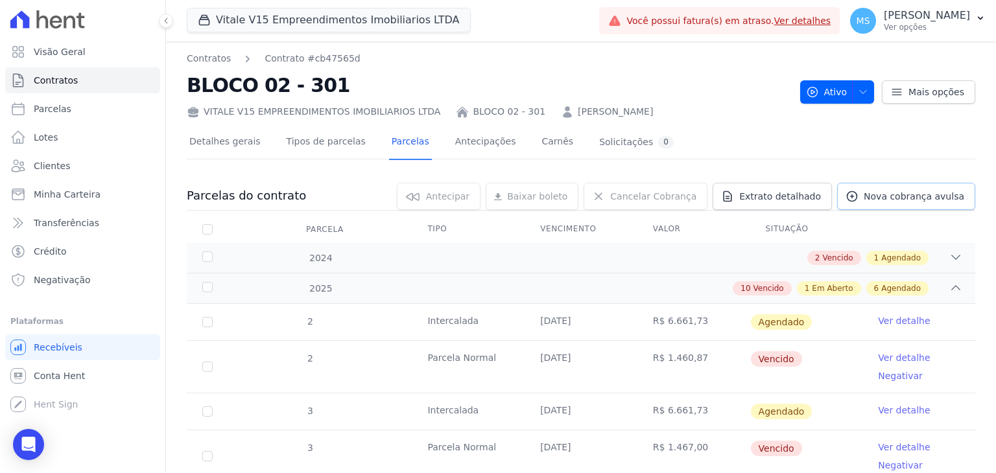
click at [911, 195] on span "Nova cobrança avulsa" at bounding box center [914, 196] width 100 height 13
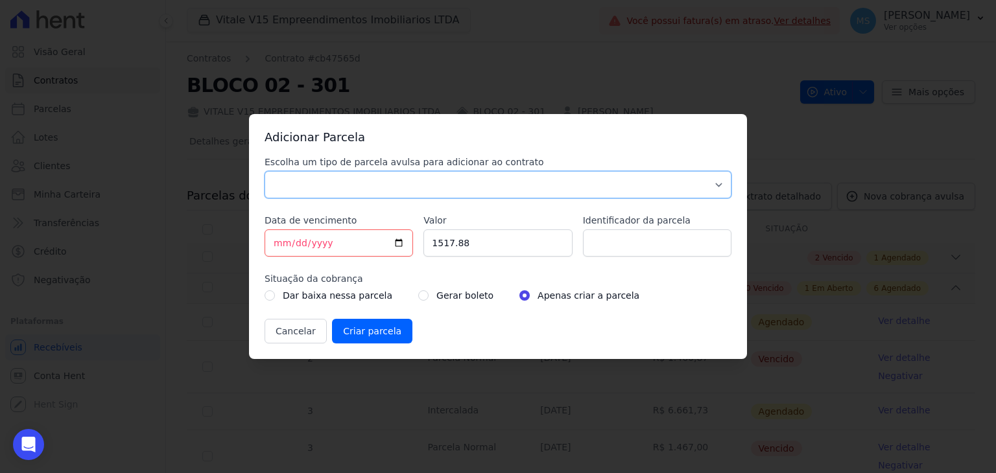
click at [301, 187] on select "Parcela Normal Sinal Caução Intercalada Chaves Pré Chaves Pós Chaves Taxas Quit…" at bounding box center [498, 184] width 467 height 27
select select "others"
click at [265, 171] on select "Parcela Normal Sinal Caução Intercalada Chaves Pré Chaves Pós Chaves Taxas Quit…" at bounding box center [498, 184] width 467 height 27
click at [275, 245] on input "2025-09-10" at bounding box center [339, 243] width 148 height 27
type input "2025-09-12"
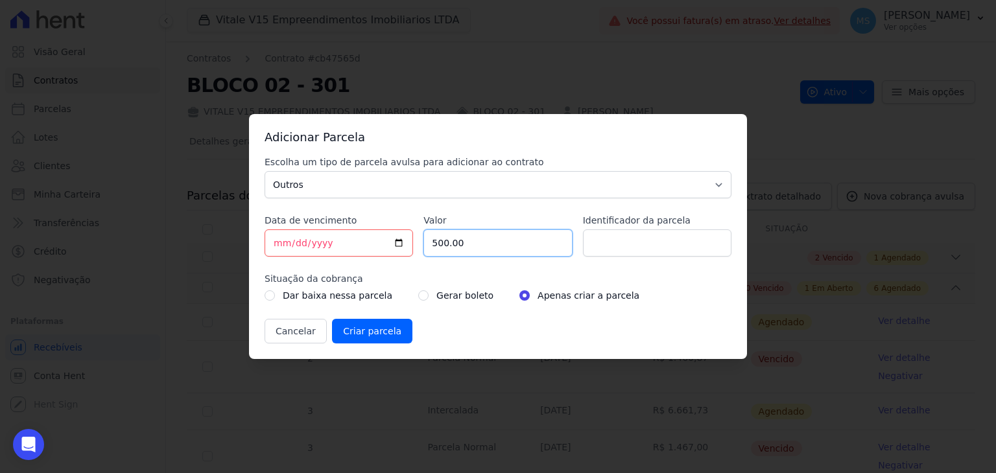
type input "500.00"
type input "BOLETO AVULSO - ACORDO"
click at [418, 300] on div "Gerar boleto" at bounding box center [455, 296] width 75 height 16
click at [418, 300] on input "radio" at bounding box center [423, 295] width 10 height 10
radio input "true"
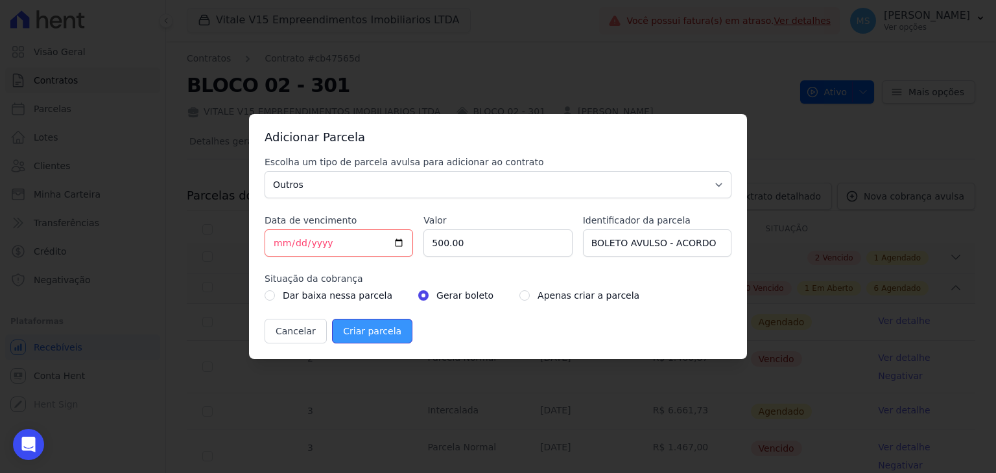
click at [377, 329] on input "Criar parcela" at bounding box center [372, 331] width 80 height 25
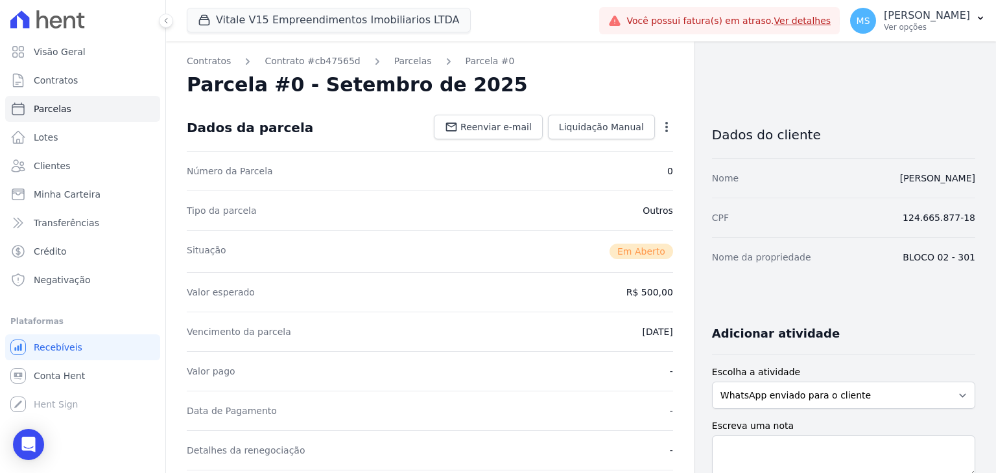
scroll to position [324, 0]
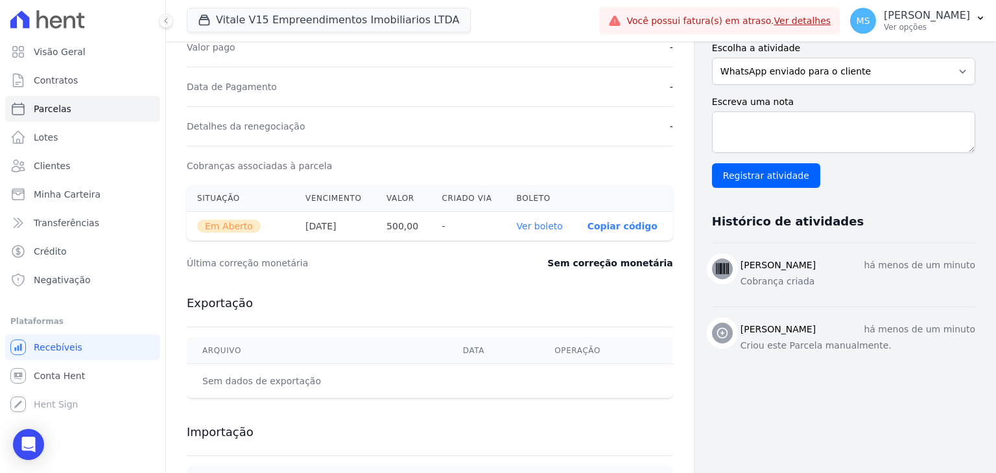
click at [535, 222] on link "Ver boleto" at bounding box center [540, 226] width 46 height 10
click at [42, 167] on span "Clientes" at bounding box center [52, 165] width 36 height 13
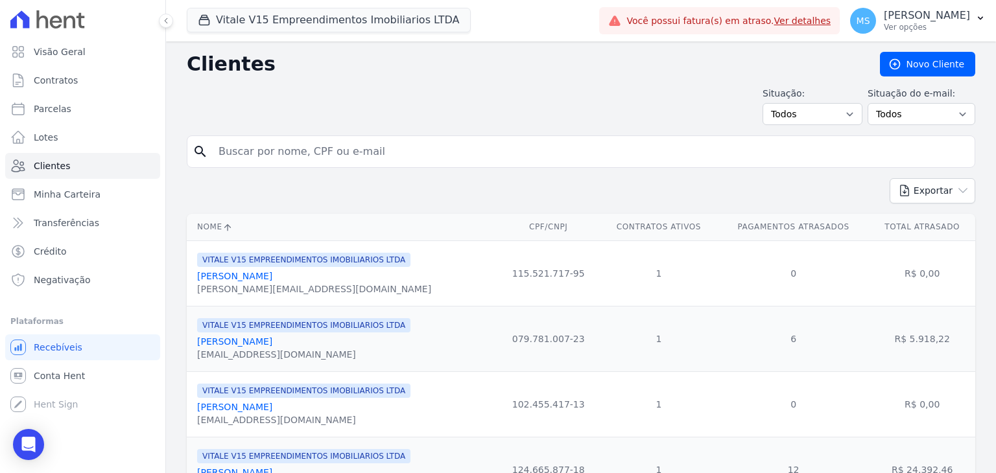
click at [262, 147] on input "search" at bounding box center [590, 152] width 759 height 26
type input "BEATRIZ"
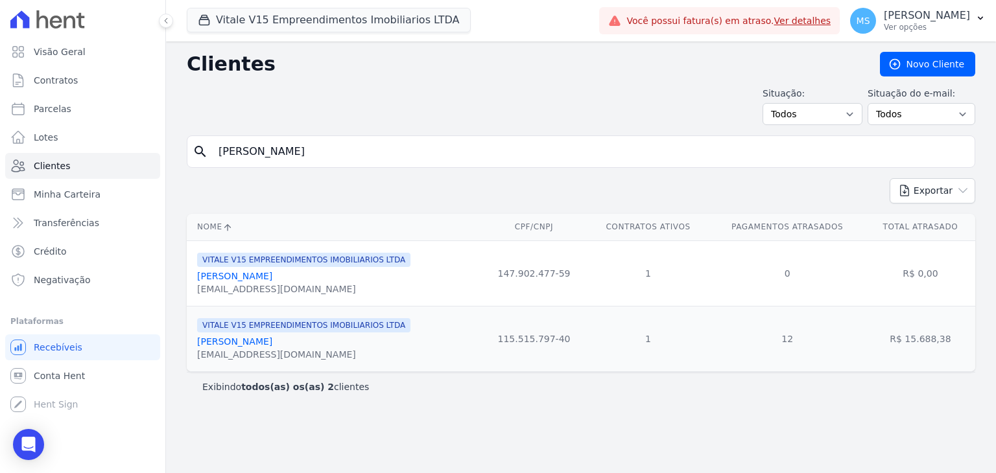
click at [244, 346] on link "Beatriz De Farias Lima" at bounding box center [234, 341] width 75 height 10
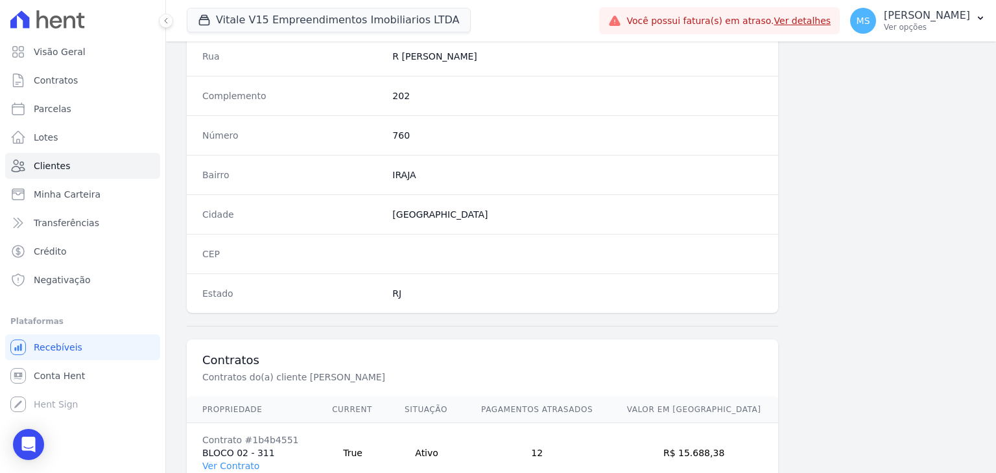
scroll to position [736, 0]
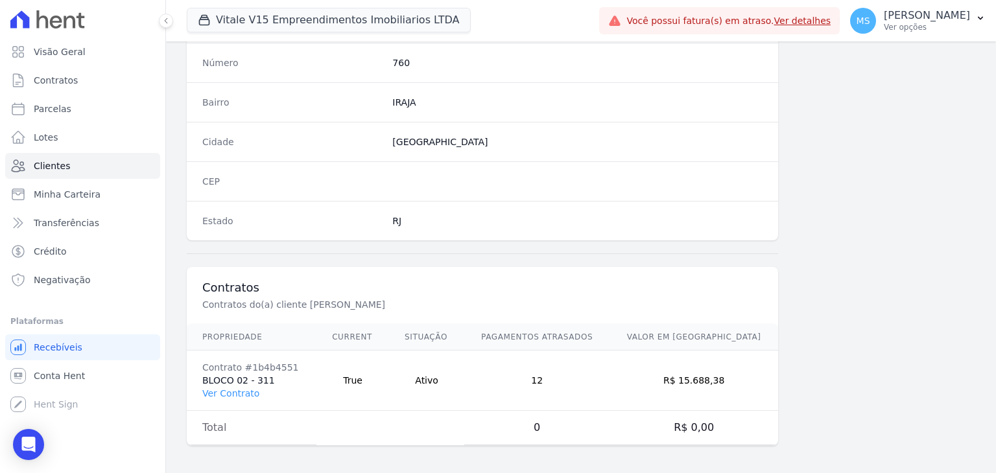
click at [234, 401] on td "Contrato #1b4b4551 BLOCO 02 - 311 Ver Contrato" at bounding box center [252, 381] width 130 height 60
click at [235, 395] on td "Contrato #1b4b4551 BLOCO 02 - 311 Ver Contrato" at bounding box center [252, 381] width 130 height 60
click at [234, 394] on link "Ver Contrato" at bounding box center [230, 393] width 57 height 10
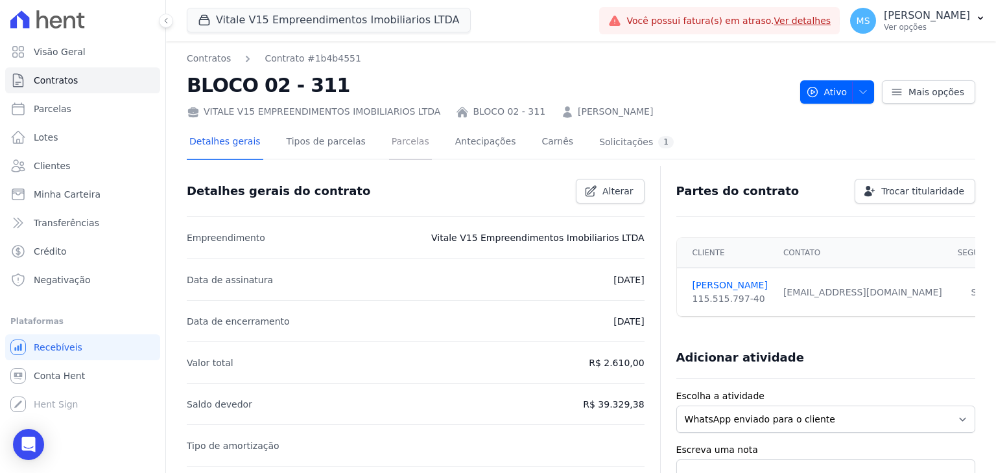
click at [389, 142] on link "Parcelas" at bounding box center [410, 143] width 43 height 34
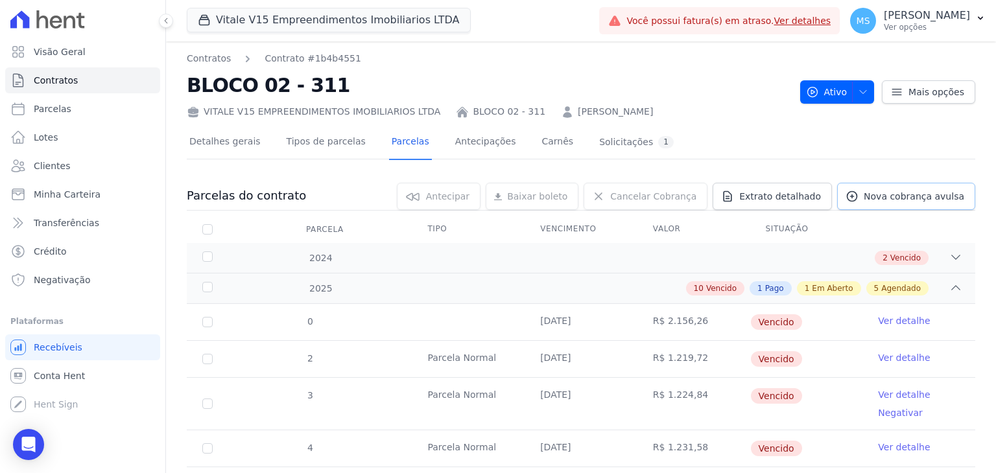
click at [912, 194] on span "Nova cobrança avulsa" at bounding box center [914, 196] width 100 height 13
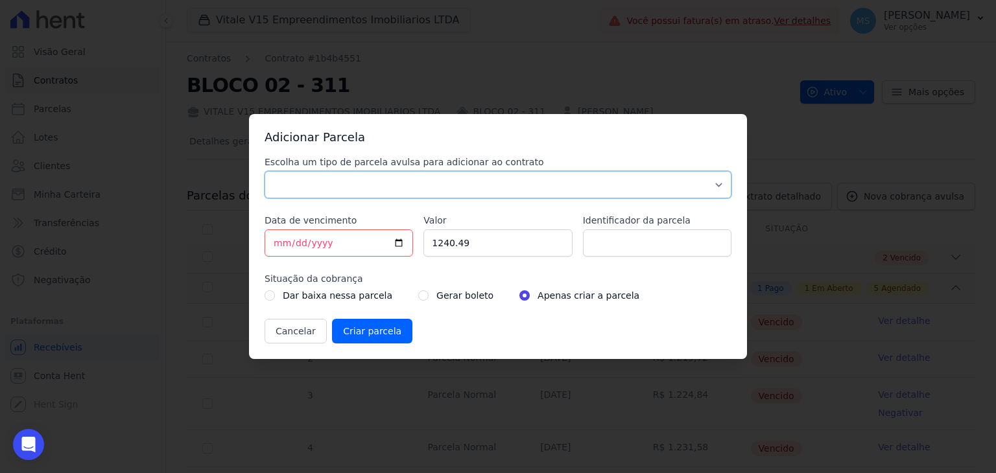
click at [317, 193] on select "Parcela Normal Sinal Caução Intercalada Chaves Pré Chaves Pós Chaves Taxas Quit…" at bounding box center [498, 184] width 467 height 27
select select "others"
click at [265, 171] on select "Parcela Normal Sinal Caução Intercalada Chaves Pré Chaves Pós Chaves Taxas Quit…" at bounding box center [498, 184] width 467 height 27
click at [283, 240] on input "2025-09-10" at bounding box center [339, 243] width 148 height 27
type input "2025-09-12"
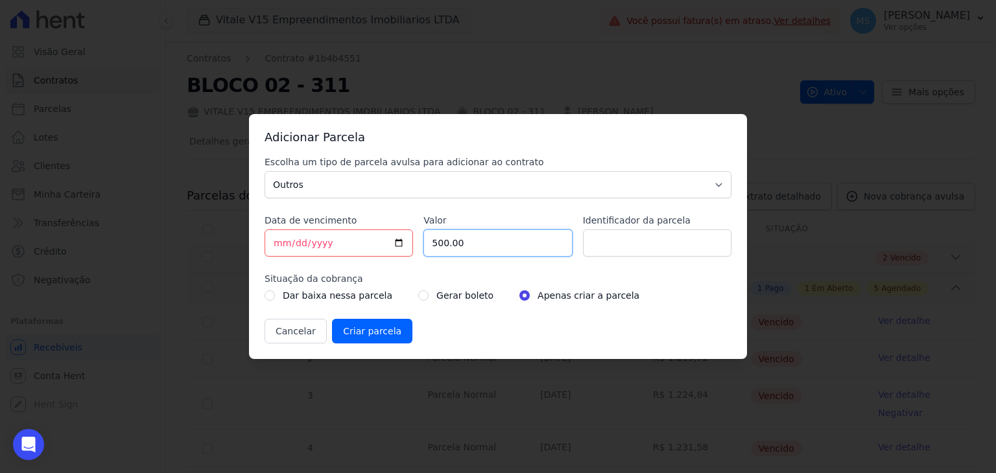
type input "500.00"
type input "BOLETO AVULSO - ACORDO"
drag, startPoint x: 399, startPoint y: 291, endPoint x: 407, endPoint y: 291, distance: 7.1
click at [399, 291] on div "Dar baixa nessa parcela Gerar boleto Apenas criar a parcela" at bounding box center [498, 296] width 467 height 16
click at [418, 292] on input "radio" at bounding box center [423, 295] width 10 height 10
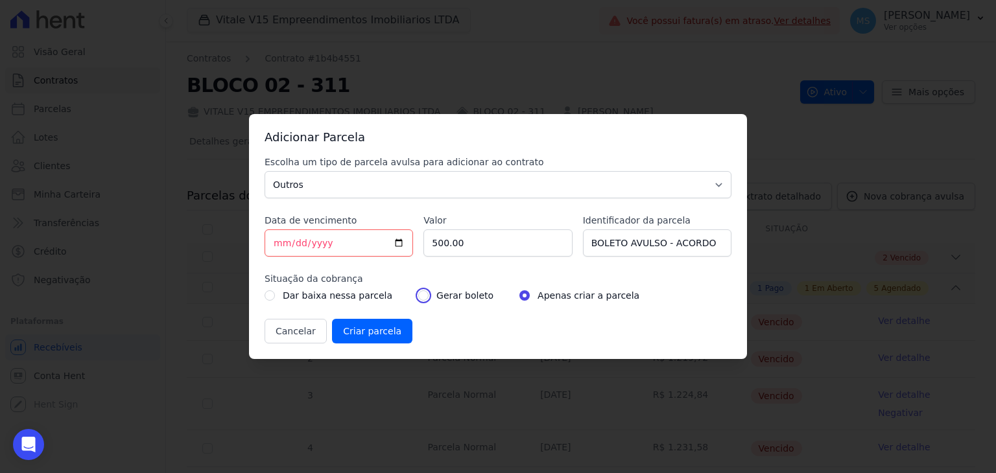
radio input "true"
click at [347, 338] on input "Criar parcela" at bounding box center [372, 331] width 80 height 25
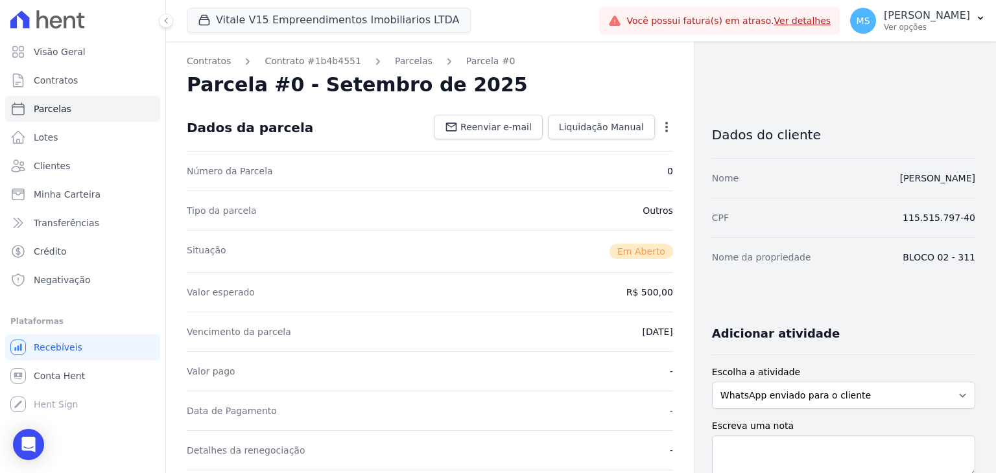
scroll to position [259, 0]
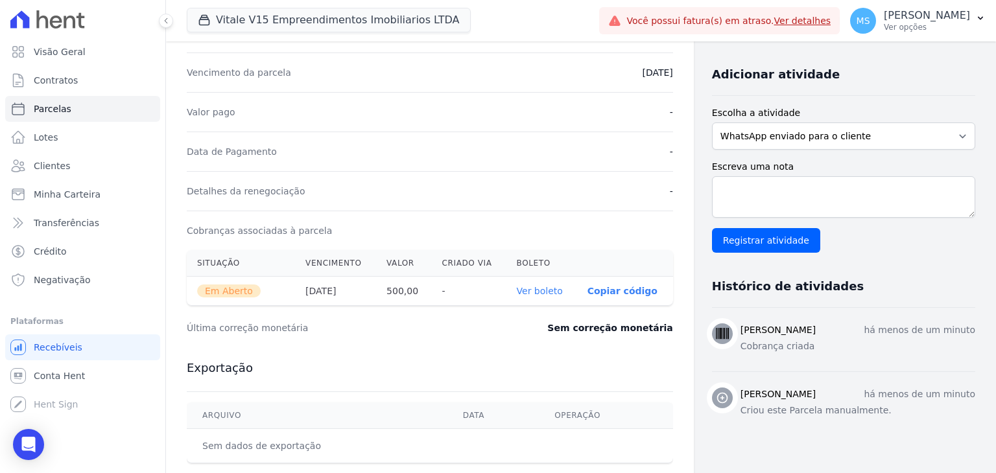
click at [550, 289] on link "Ver boleto" at bounding box center [540, 291] width 46 height 10
click at [54, 169] on span "Clientes" at bounding box center [52, 165] width 36 height 13
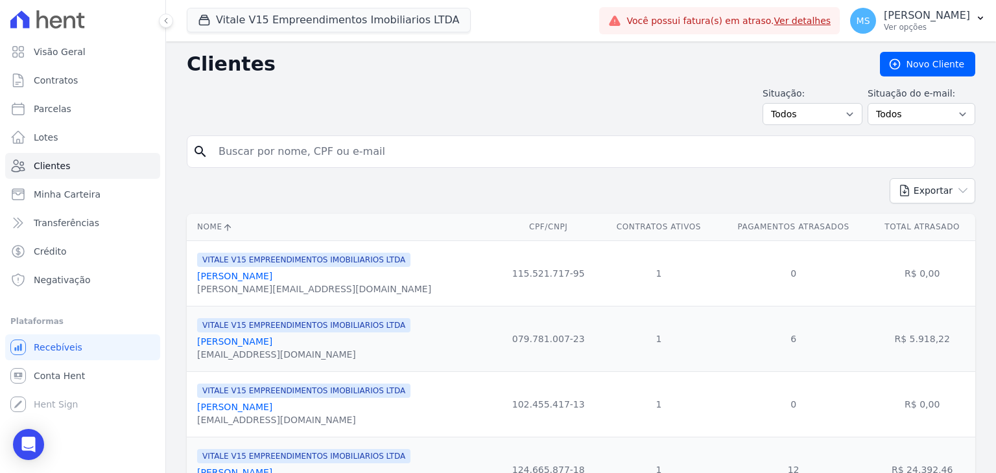
click at [280, 143] on input "search" at bounding box center [590, 152] width 759 height 26
type input "STHEFANY"
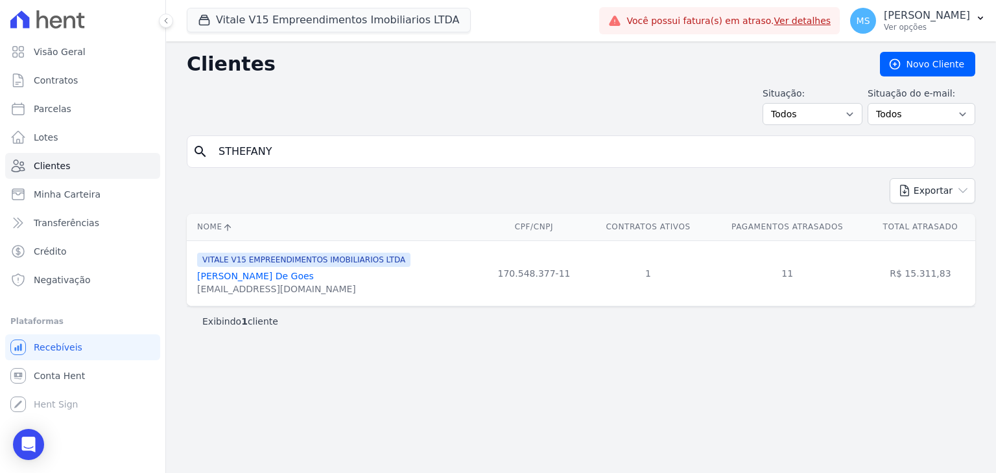
click at [270, 281] on link "Sthefany Dias De Goes" at bounding box center [255, 276] width 117 height 10
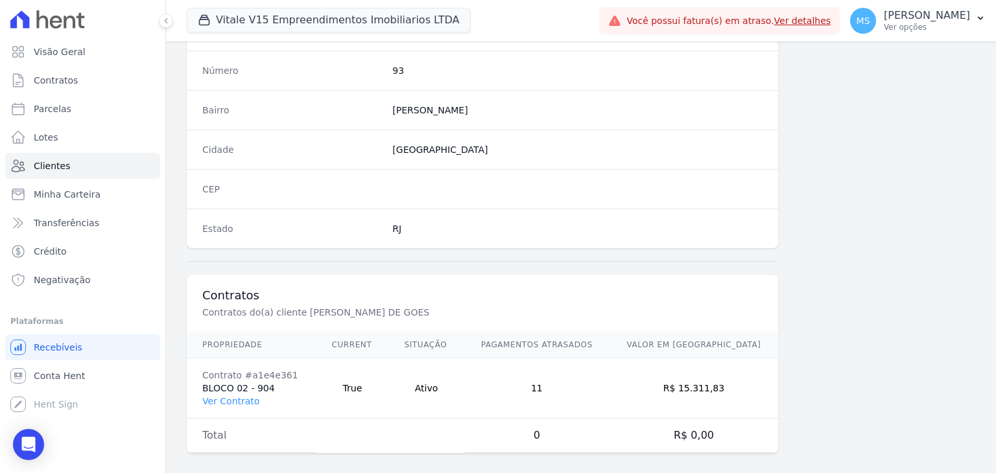
scroll to position [736, 0]
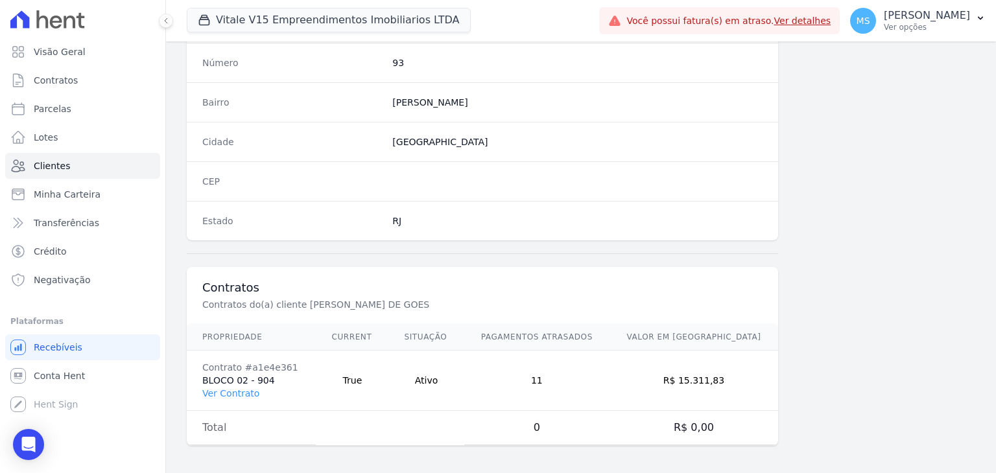
click at [233, 383] on td "Contrato #a1e4e361 BLOCO 02 - 904 Ver Contrato" at bounding box center [251, 381] width 129 height 60
click at [231, 388] on link "Ver Contrato" at bounding box center [230, 393] width 57 height 10
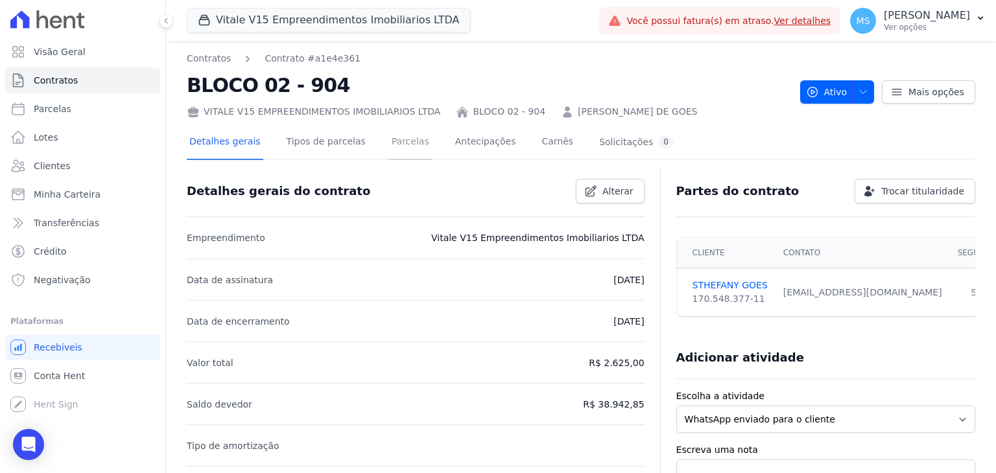
click at [394, 136] on link "Parcelas" at bounding box center [410, 143] width 43 height 34
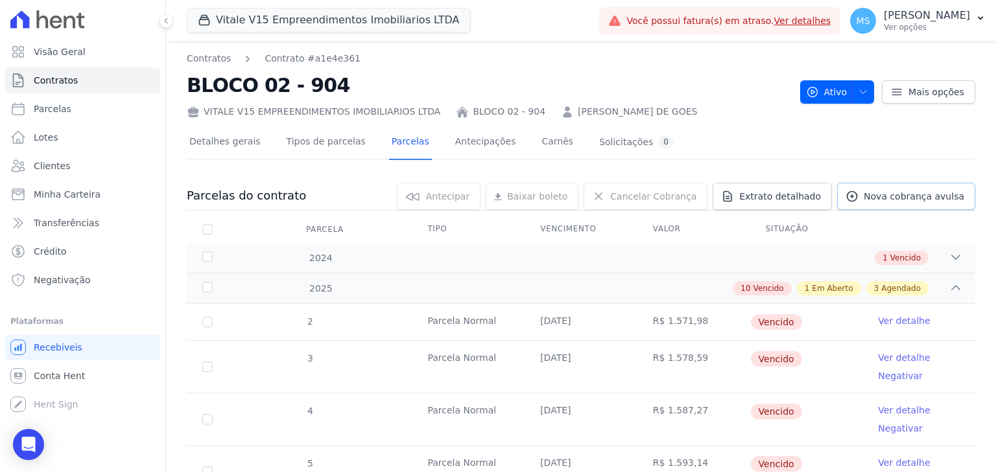
click at [893, 196] on span "Nova cobrança avulsa" at bounding box center [914, 196] width 100 height 13
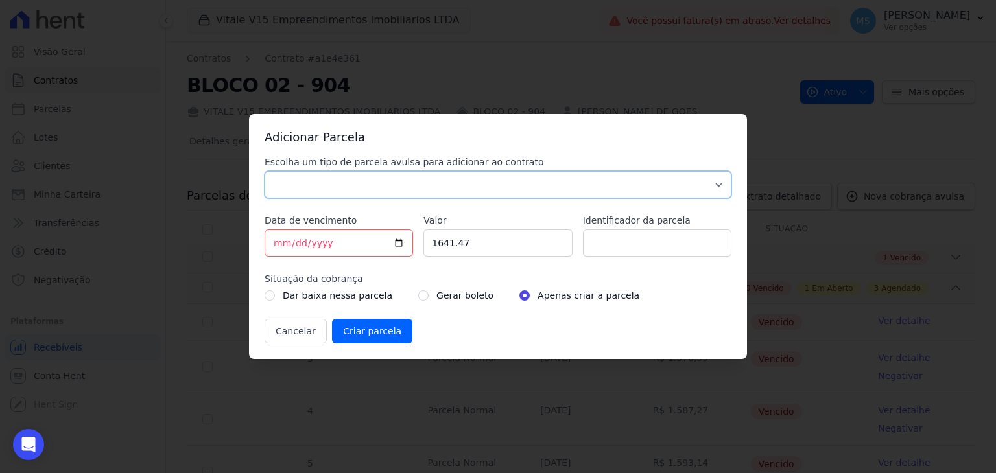
click at [295, 188] on select "Parcela Normal Sinal Caução Intercalada Chaves Pré Chaves Pós Chaves Taxas Quit…" at bounding box center [498, 184] width 467 height 27
click at [265, 171] on select "Parcela Normal Sinal Caução Intercalada Chaves Pré Chaves Pós Chaves Taxas Quit…" at bounding box center [498, 184] width 467 height 27
click at [317, 180] on select "Parcela Normal Sinal Caução Intercalada Chaves Pré Chaves Pós Chaves Taxas Quit…" at bounding box center [498, 184] width 467 height 27
select select "others"
click at [265, 171] on select "Parcela Normal Sinal Caução Intercalada Chaves Pré Chaves Pós Chaves Taxas Quit…" at bounding box center [498, 184] width 467 height 27
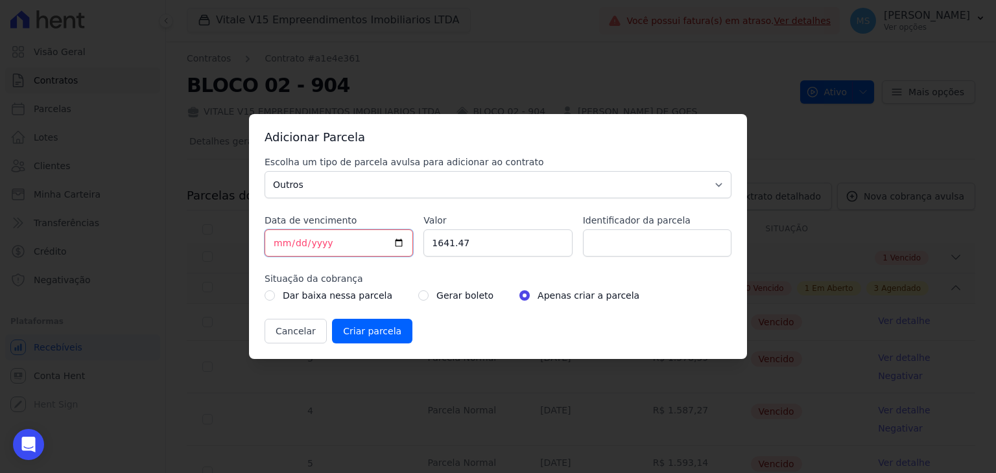
click at [280, 242] on input "2025-09-10" at bounding box center [339, 243] width 148 height 27
type input "2025-09-12"
type input "503.95"
type input "BOLETO AVULSO - ACORDO"
click at [418, 294] on div "Gerar boleto" at bounding box center [455, 296] width 75 height 16
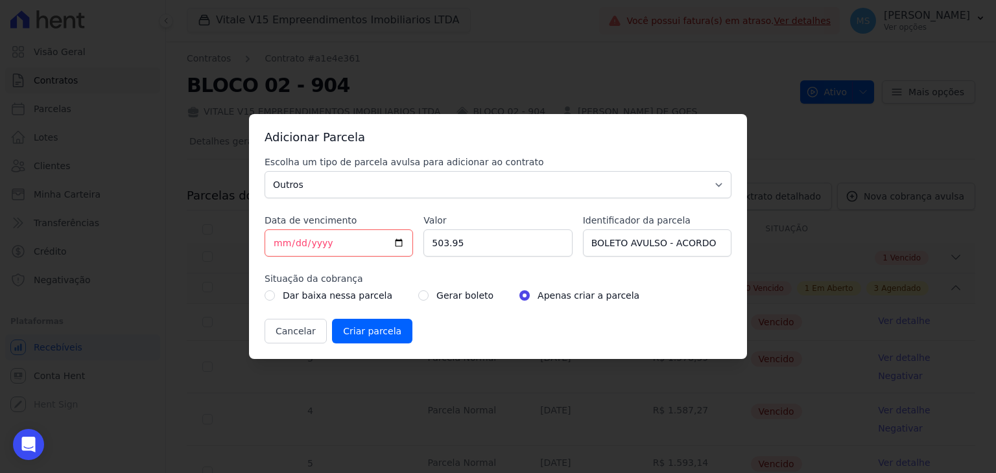
click at [418, 294] on input "radio" at bounding box center [423, 295] width 10 height 10
radio input "true"
click at [368, 338] on input "Criar parcela" at bounding box center [372, 331] width 80 height 25
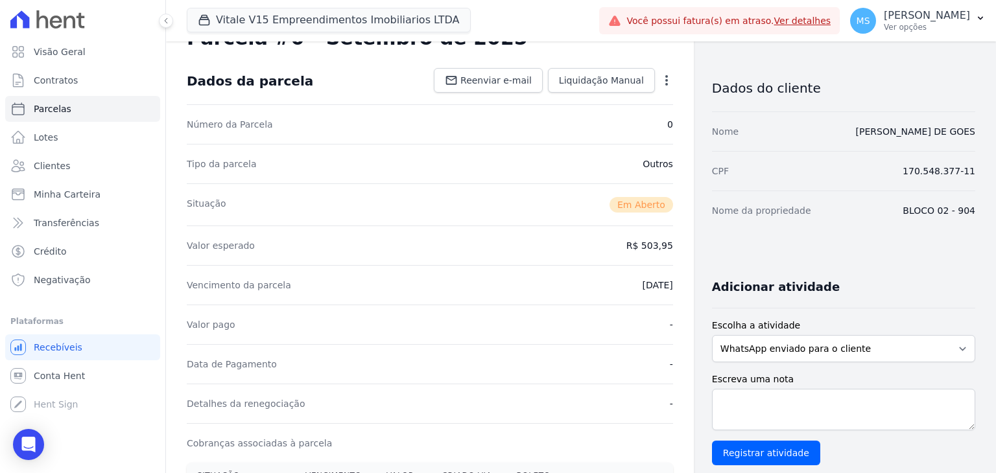
scroll to position [195, 0]
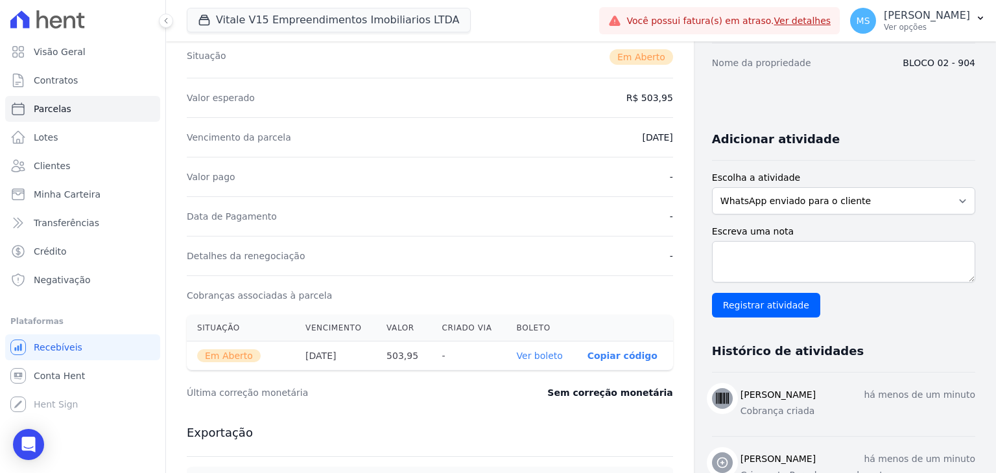
click at [543, 362] on th "Ver boleto" at bounding box center [541, 356] width 71 height 29
click at [543, 357] on link "Ver boleto" at bounding box center [540, 356] width 46 height 10
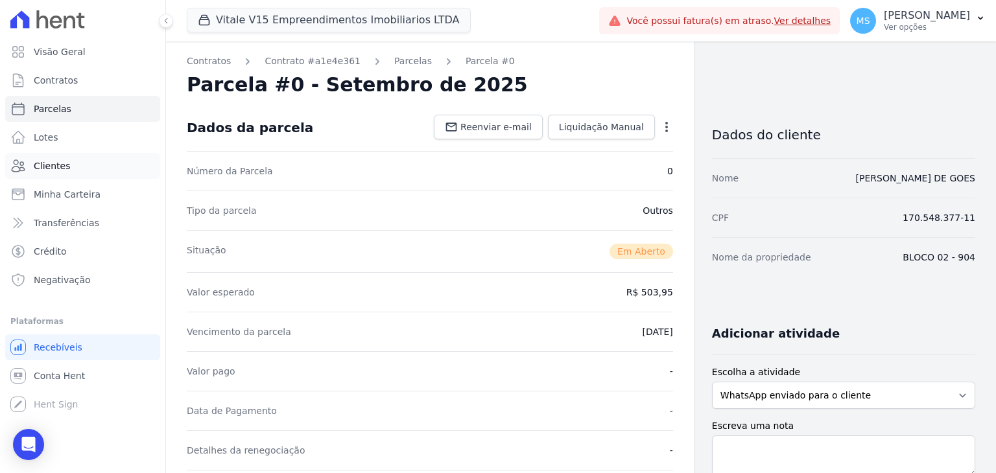
click at [54, 167] on span "Clientes" at bounding box center [52, 165] width 36 height 13
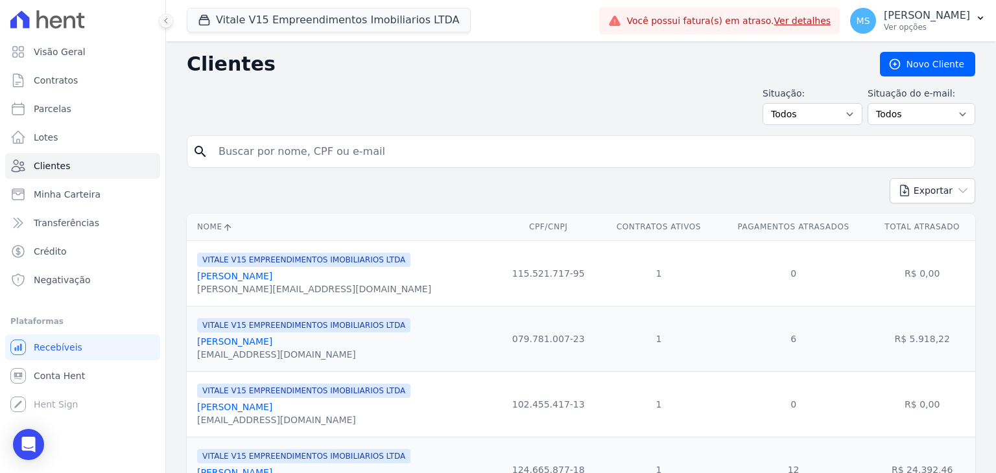
click at [348, 155] on input "search" at bounding box center [590, 152] width 759 height 26
click at [252, 150] on input "search" at bounding box center [590, 152] width 759 height 26
type input "YAN"
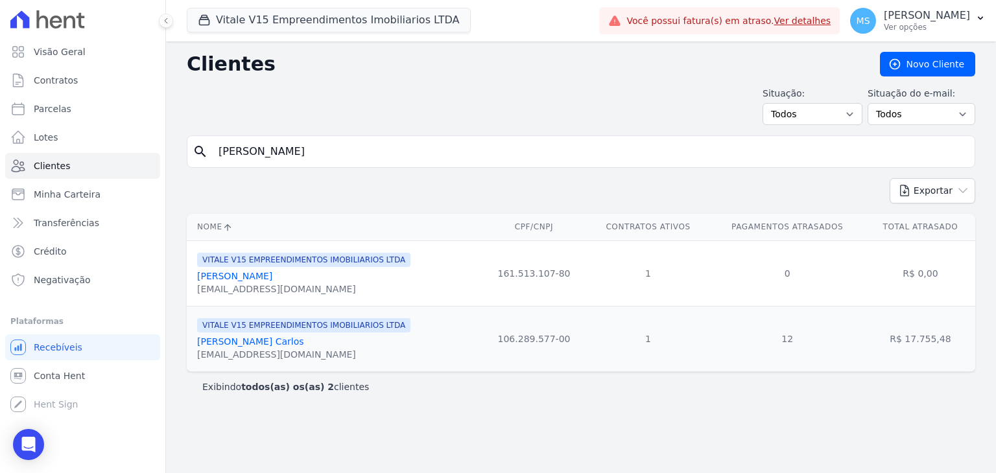
click at [236, 343] on link "Yan Ponte Carlos" at bounding box center [250, 341] width 107 height 10
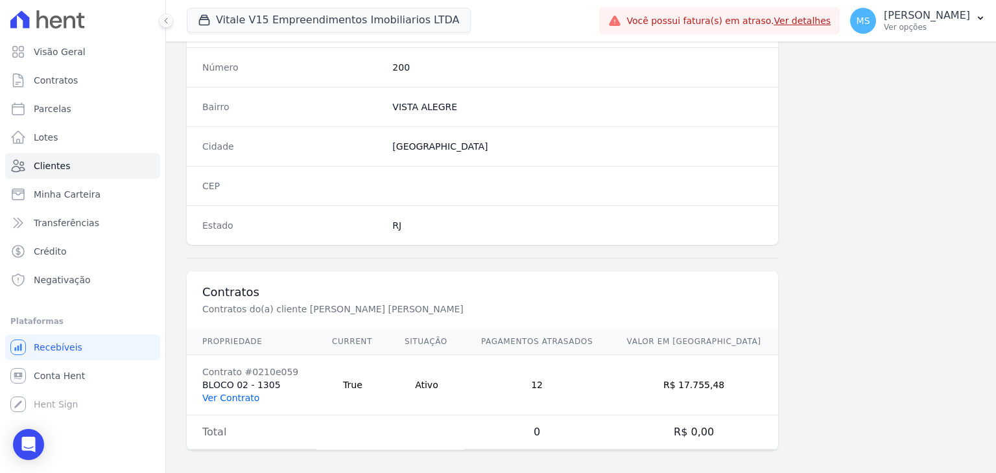
scroll to position [736, 0]
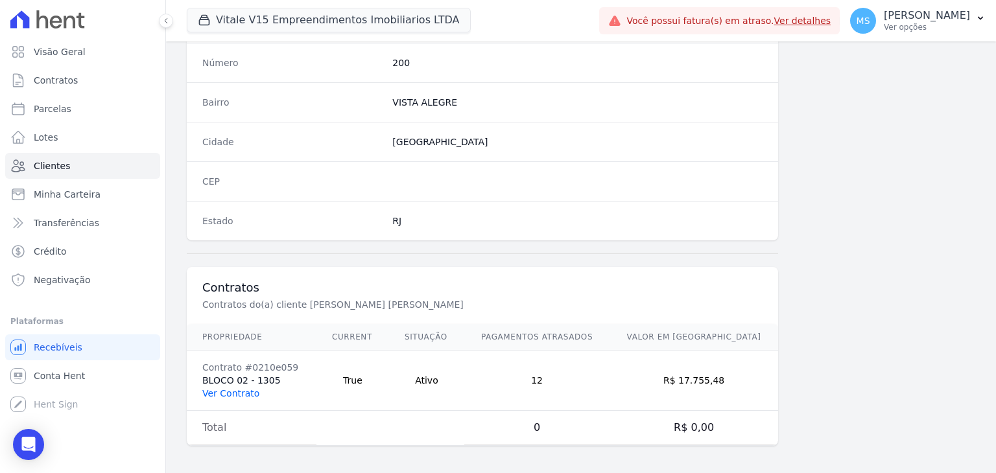
click at [241, 388] on link "Ver Contrato" at bounding box center [230, 393] width 57 height 10
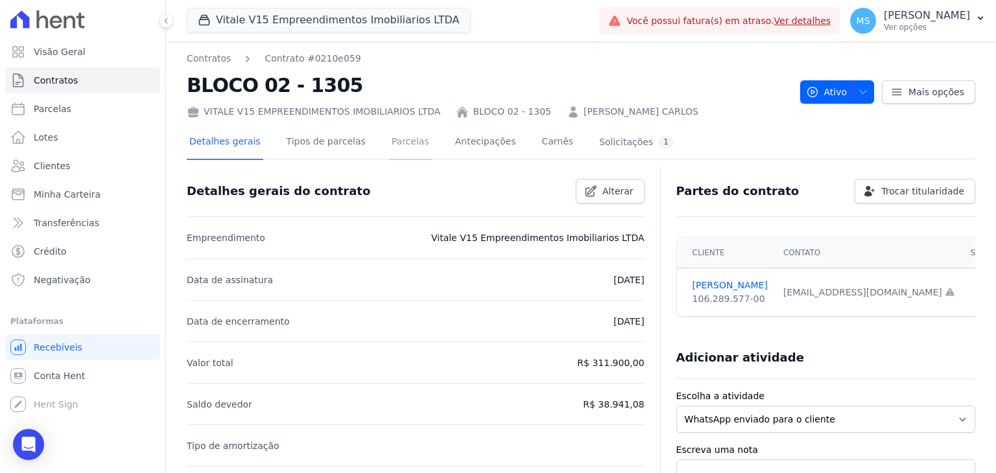
click at [389, 147] on link "Parcelas" at bounding box center [410, 143] width 43 height 34
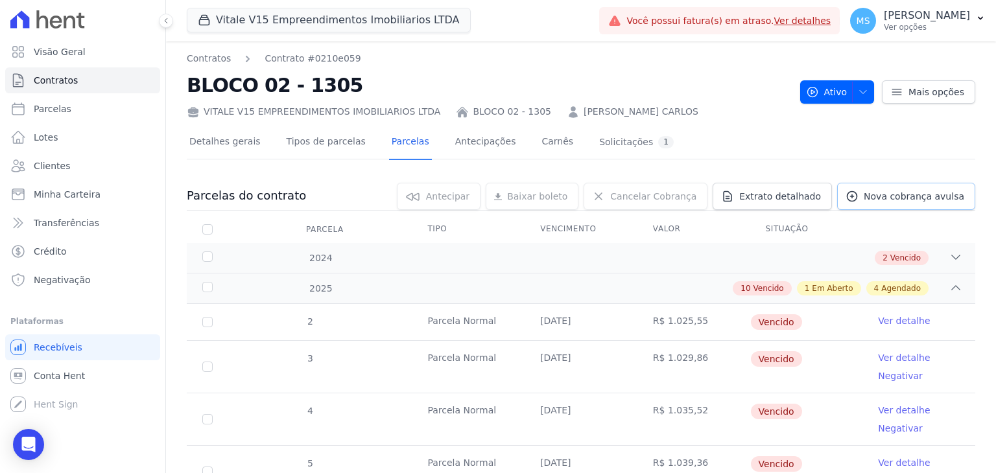
click at [892, 191] on span "Nova cobrança avulsa" at bounding box center [914, 196] width 100 height 13
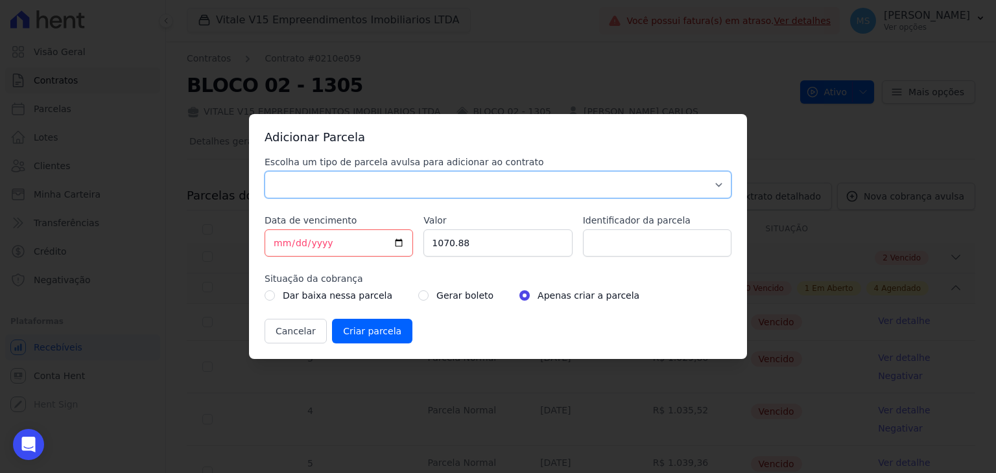
click at [312, 192] on select "Parcela Normal Sinal Caução Intercalada Chaves Pré Chaves Pós Chaves Taxas Quit…" at bounding box center [498, 184] width 467 height 27
select select "others"
click at [265, 171] on select "Parcela Normal Sinal Caução Intercalada Chaves Pré Chaves Pós Chaves Taxas Quit…" at bounding box center [498, 184] width 467 height 27
click at [272, 244] on input "2025-09-10" at bounding box center [339, 243] width 148 height 27
type input "2025-09-12"
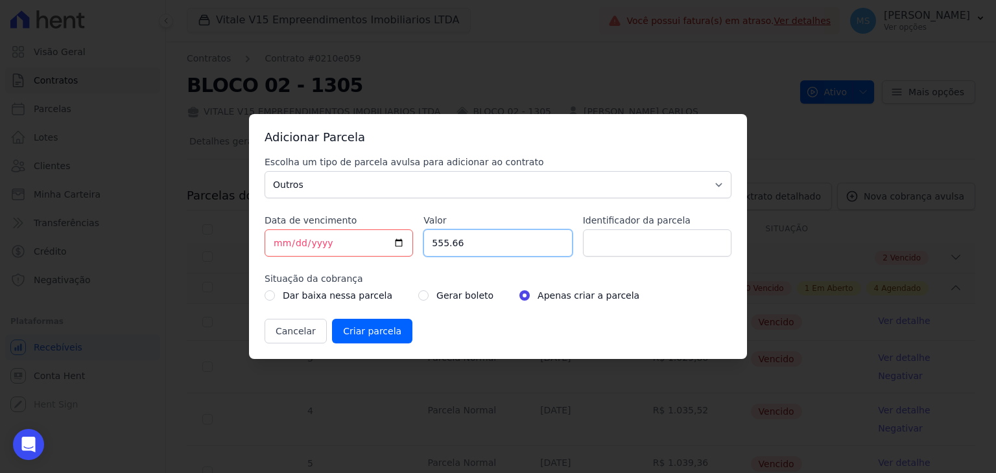
type input "555.66"
type input "BOLETO AVULSO - ACORDO"
click at [418, 295] on input "radio" at bounding box center [423, 295] width 10 height 10
radio input "true"
click at [366, 330] on input "Criar parcela" at bounding box center [372, 331] width 80 height 25
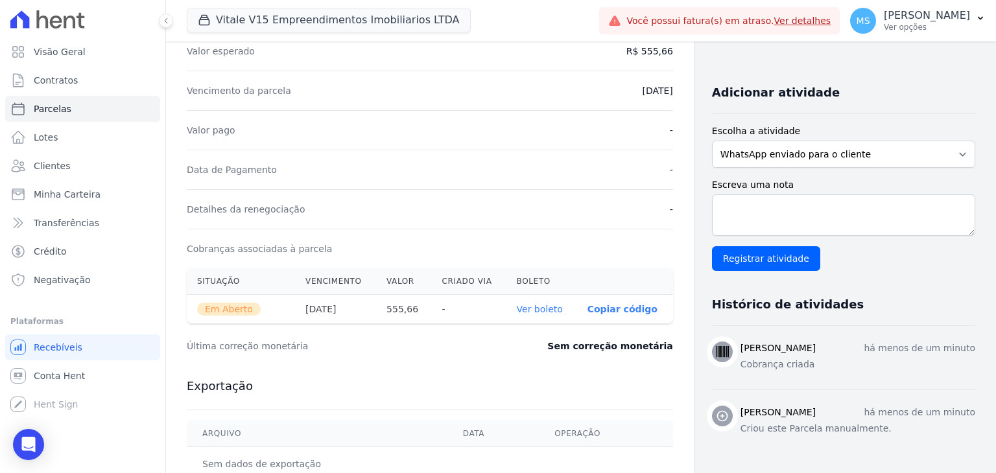
scroll to position [389, 0]
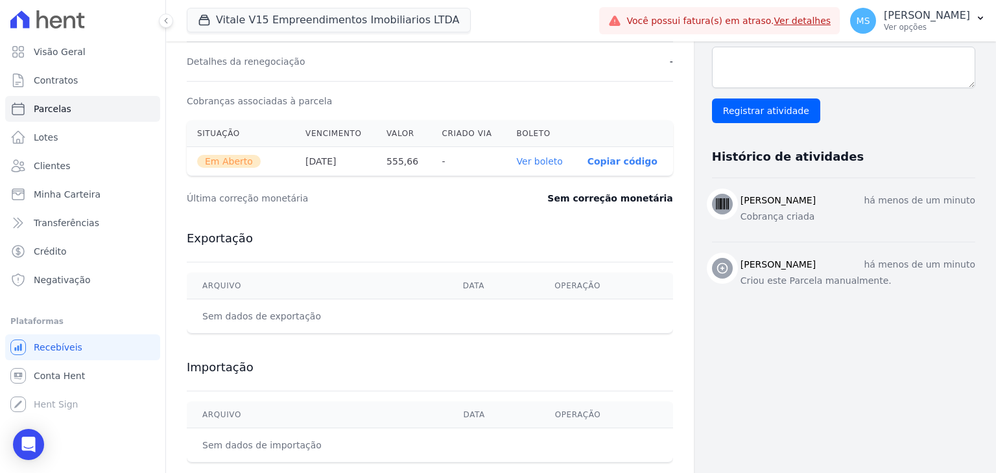
click at [534, 160] on link "Ver boleto" at bounding box center [540, 161] width 46 height 10
